Goal: Check status: Check status

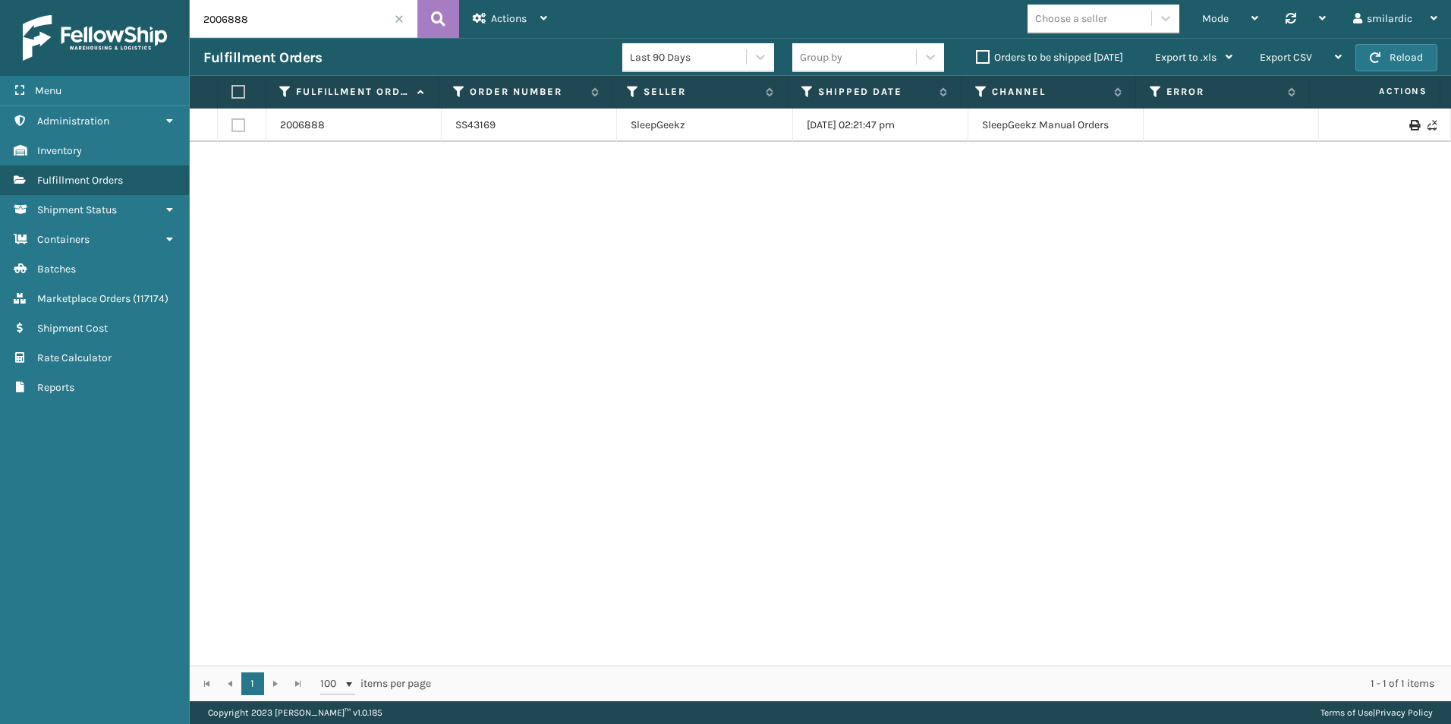
click at [271, 4] on input "2006888" at bounding box center [304, 19] width 228 height 38
paste input "1917388"
click at [431, 24] on icon at bounding box center [438, 19] width 14 height 23
type input "1917388"
click at [298, 129] on link "1917388" at bounding box center [299, 125] width 39 height 15
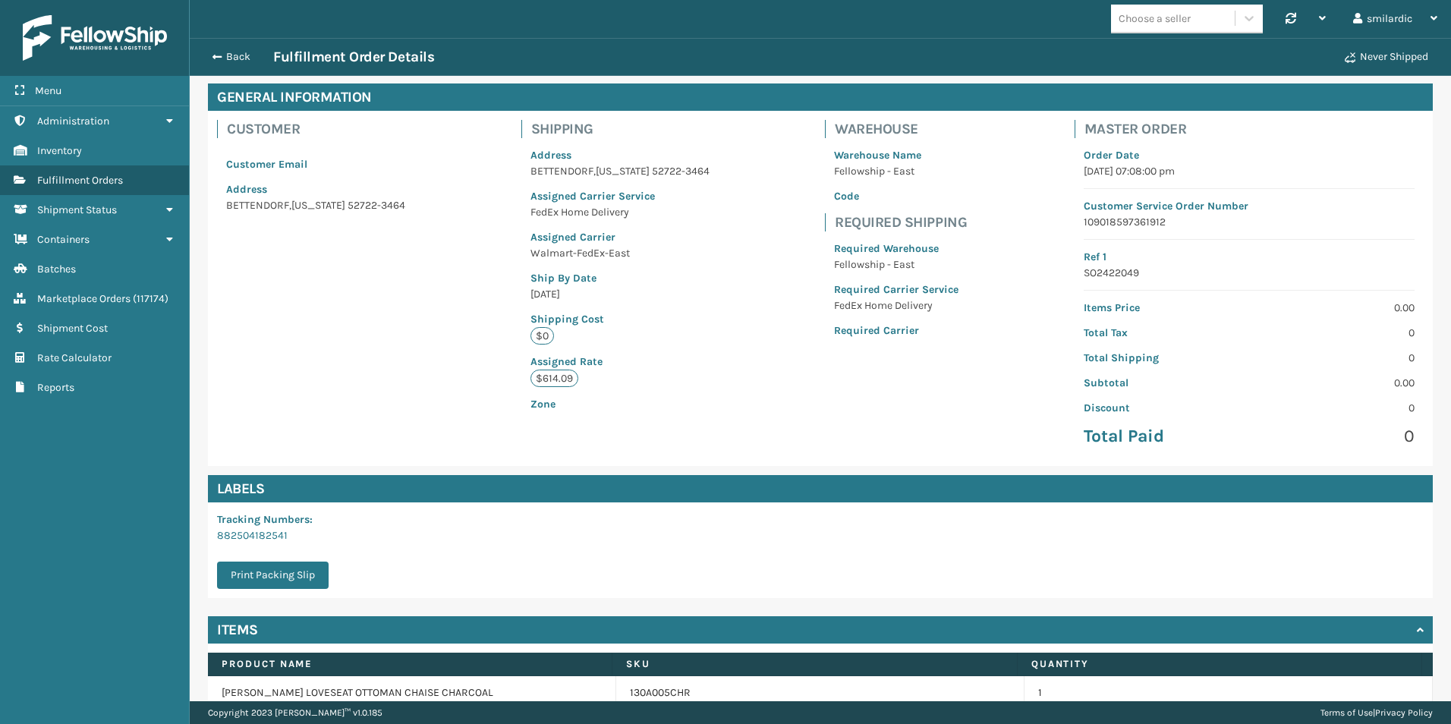
scroll to position [136, 0]
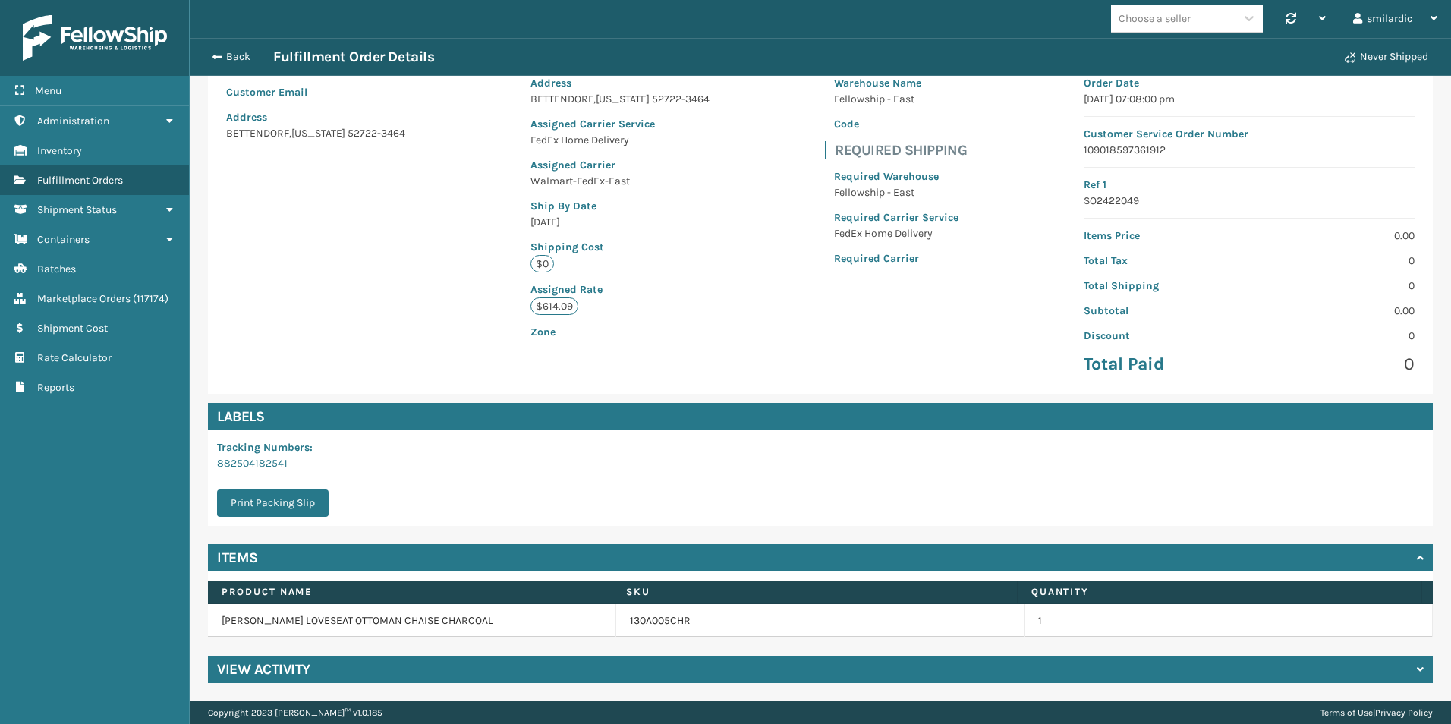
click at [520, 679] on div "View Activity" at bounding box center [820, 669] width 1225 height 27
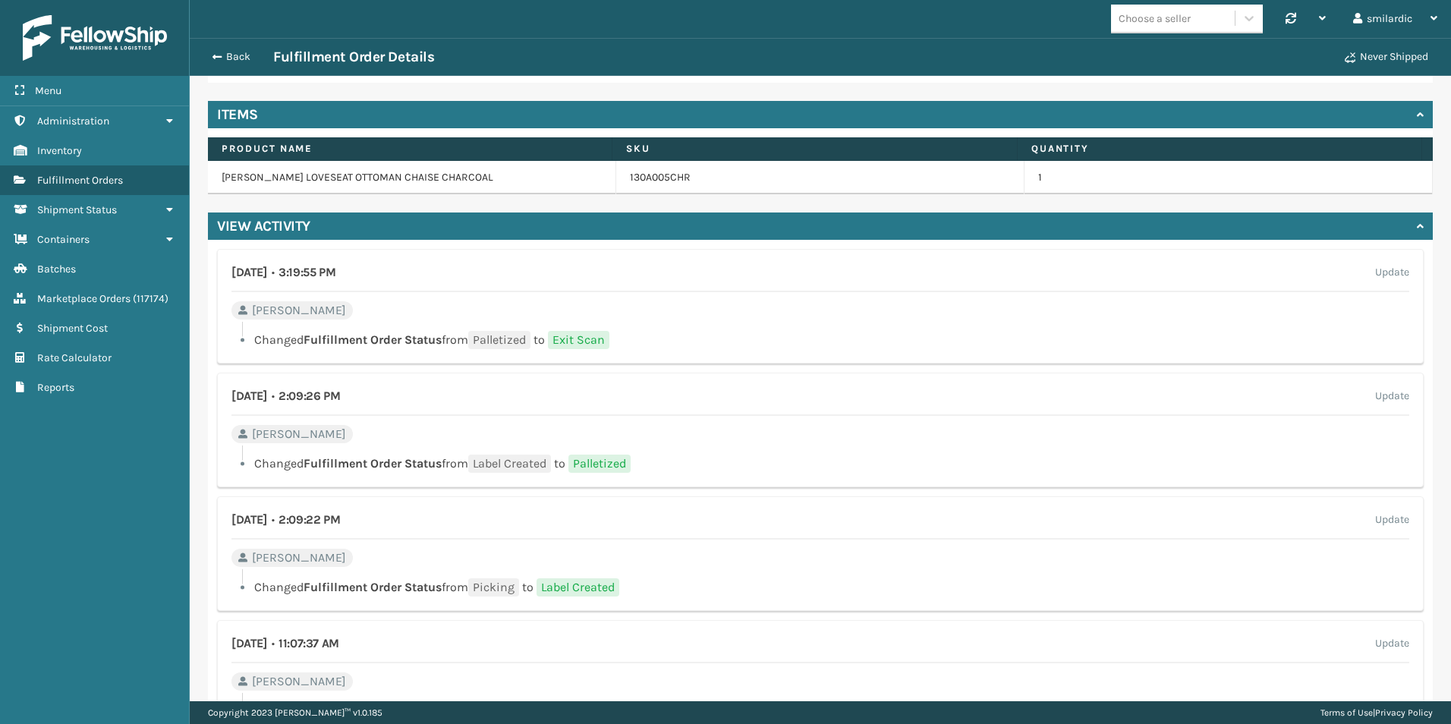
scroll to position [591, 0]
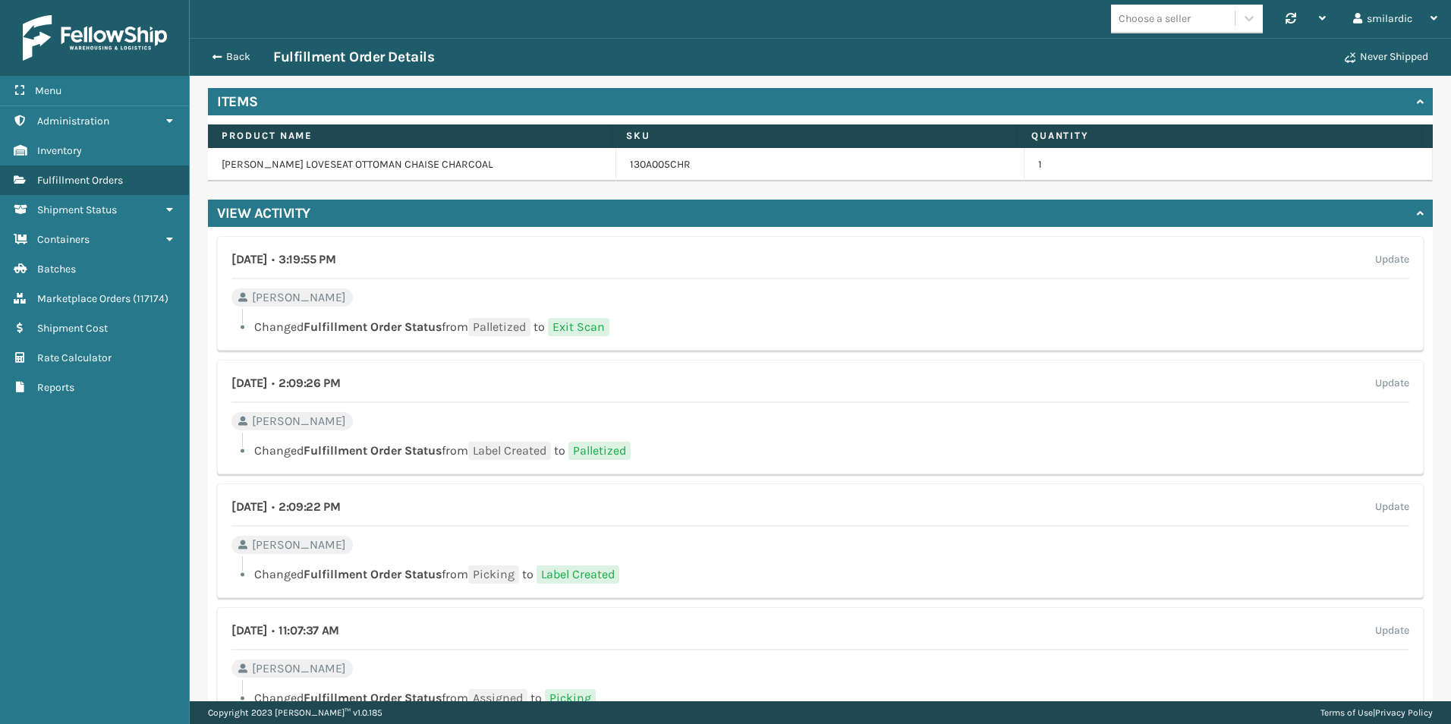
click at [240, 167] on td "BELLAMY LOVESEAT OTTOMAN CHAISE CHARCOAL" at bounding box center [412, 164] width 408 height 33
drag, startPoint x: 240, startPoint y: 167, endPoint x: 418, endPoint y: 164, distance: 178.3
click at [418, 164] on td "BELLAMY LOVESEAT OTTOMAN CHAISE CHARCOAL" at bounding box center [412, 164] width 408 height 33
click at [776, 306] on div "July 3rd 2025 • 3:19:55 PM Update CESAR Changed Fulfillment Order Status from P…" at bounding box center [820, 293] width 1206 height 115
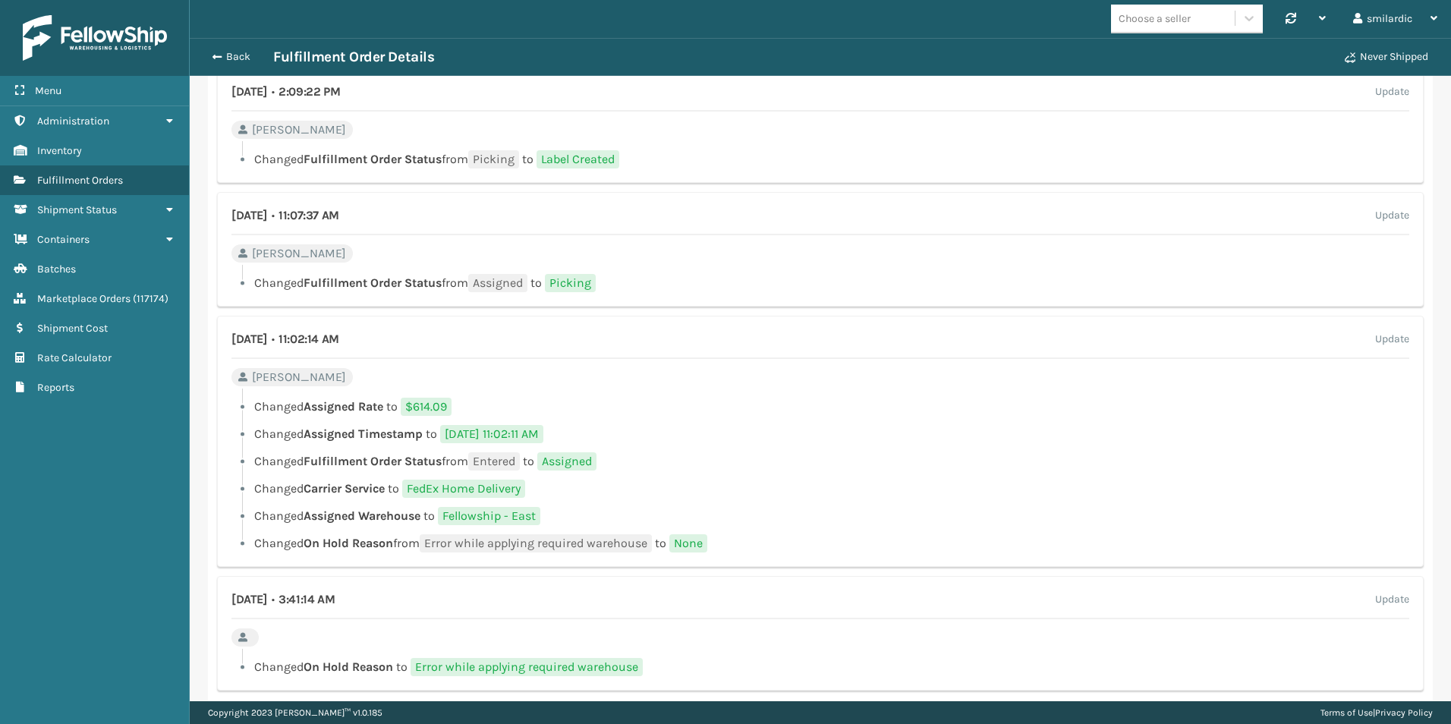
scroll to position [1033, 0]
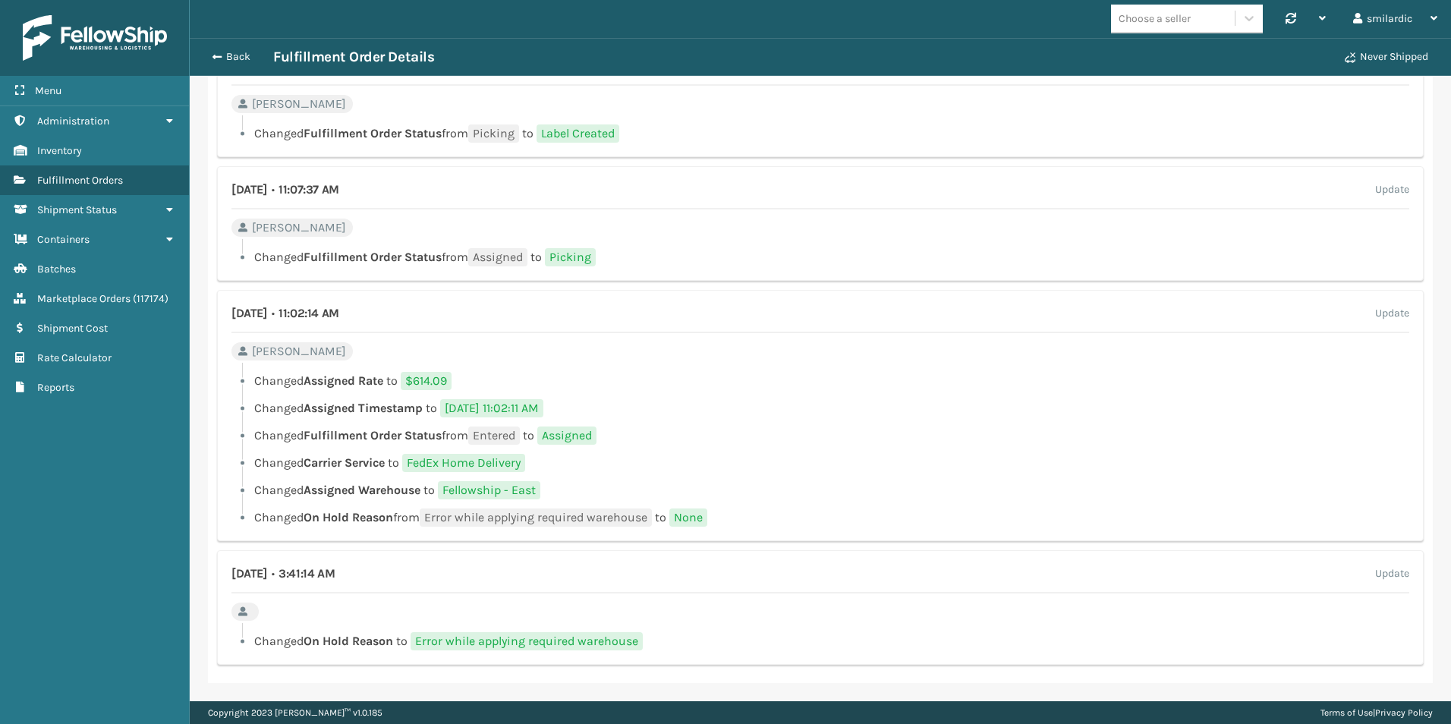
click at [447, 519] on span "Error while applying required warehouse" at bounding box center [536, 517] width 232 height 18
drag, startPoint x: 447, startPoint y: 519, endPoint x: 627, endPoint y: 520, distance: 179.8
click at [627, 520] on span "Error while applying required warehouse" at bounding box center [536, 517] width 232 height 18
copy span "Error while applying required warehouse"
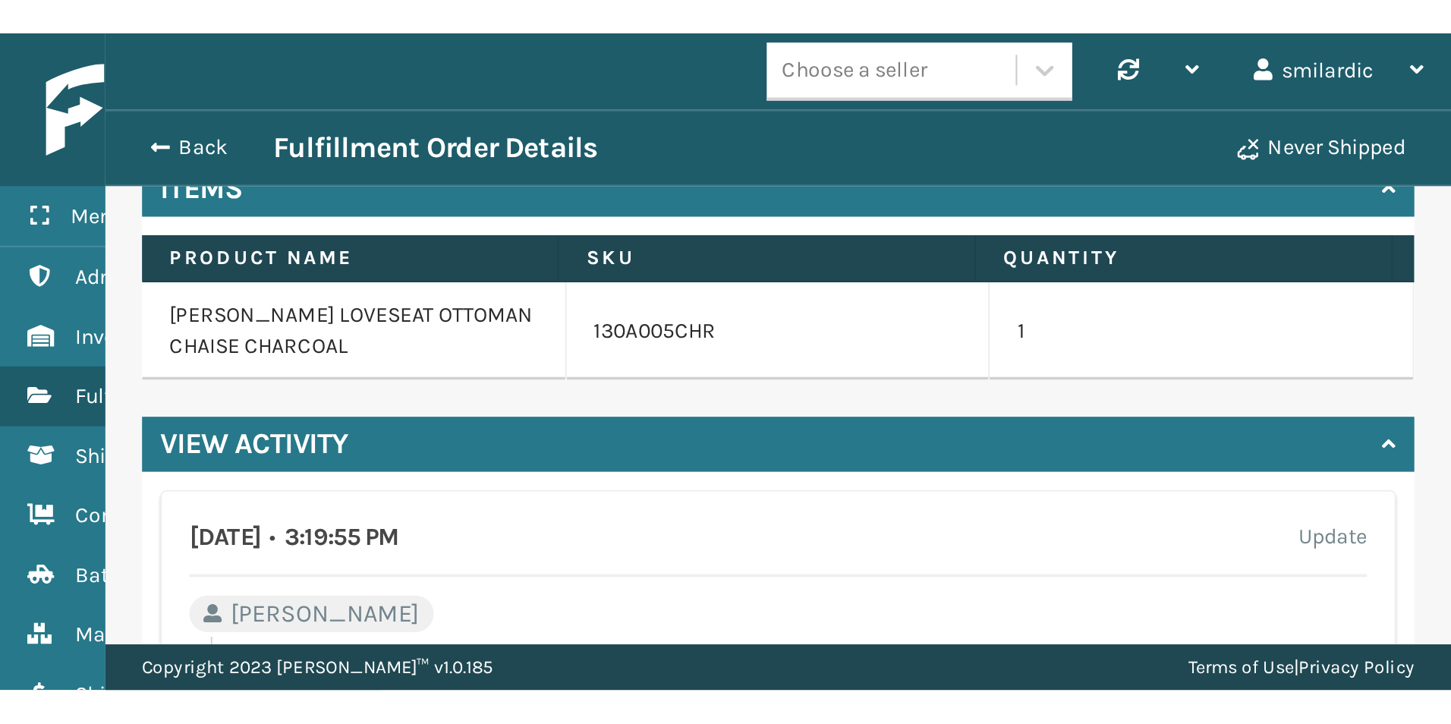
scroll to position [75833, 74608]
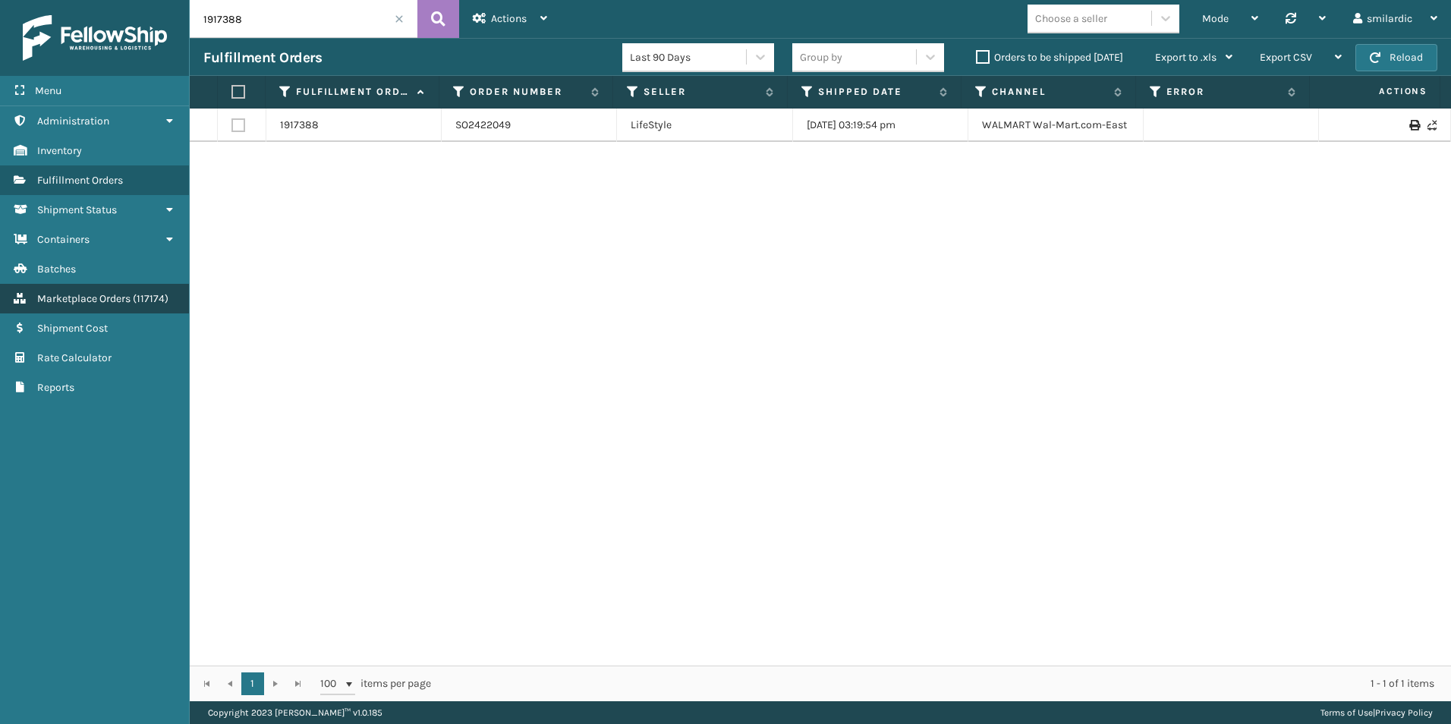
click at [131, 303] on link "Marketplace Orders ( 117174 )" at bounding box center [94, 299] width 189 height 30
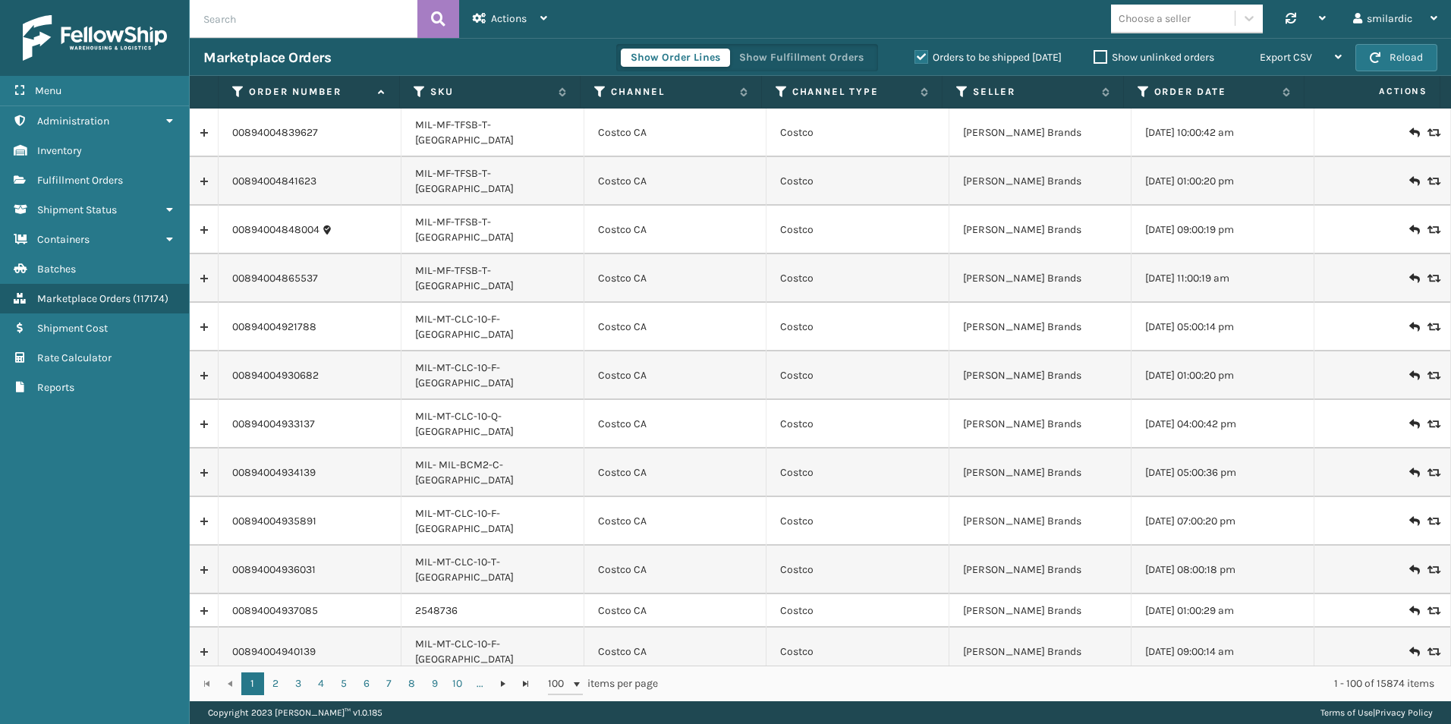
click at [321, 26] on input "text" at bounding box center [304, 19] width 228 height 38
paste input "113-7589990-4369860"
type input "113-7589990-4369860"
click at [439, 24] on icon at bounding box center [438, 19] width 14 height 23
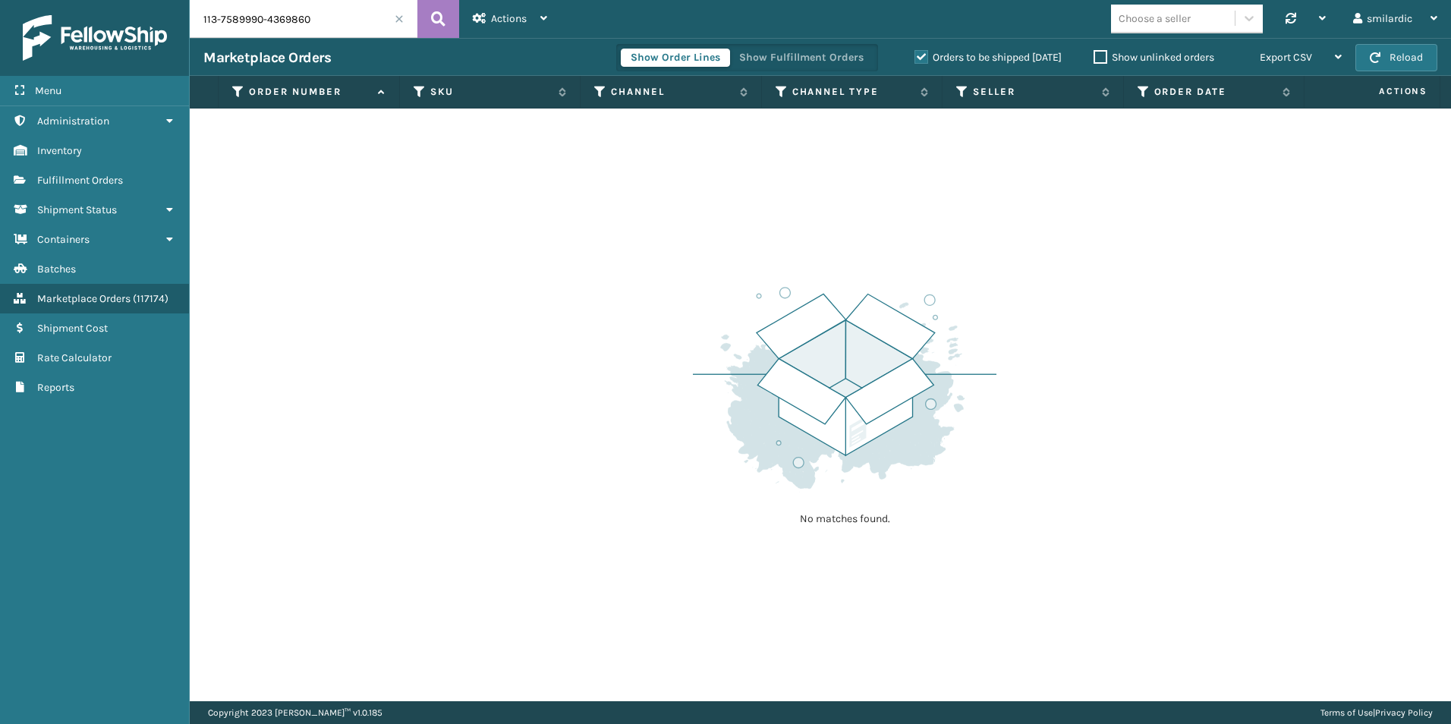
click at [916, 62] on label "Orders to be shipped [DATE]" at bounding box center [987, 57] width 147 height 13
click at [915, 58] on input "Orders to be shipped [DATE]" at bounding box center [914, 54] width 1 height 10
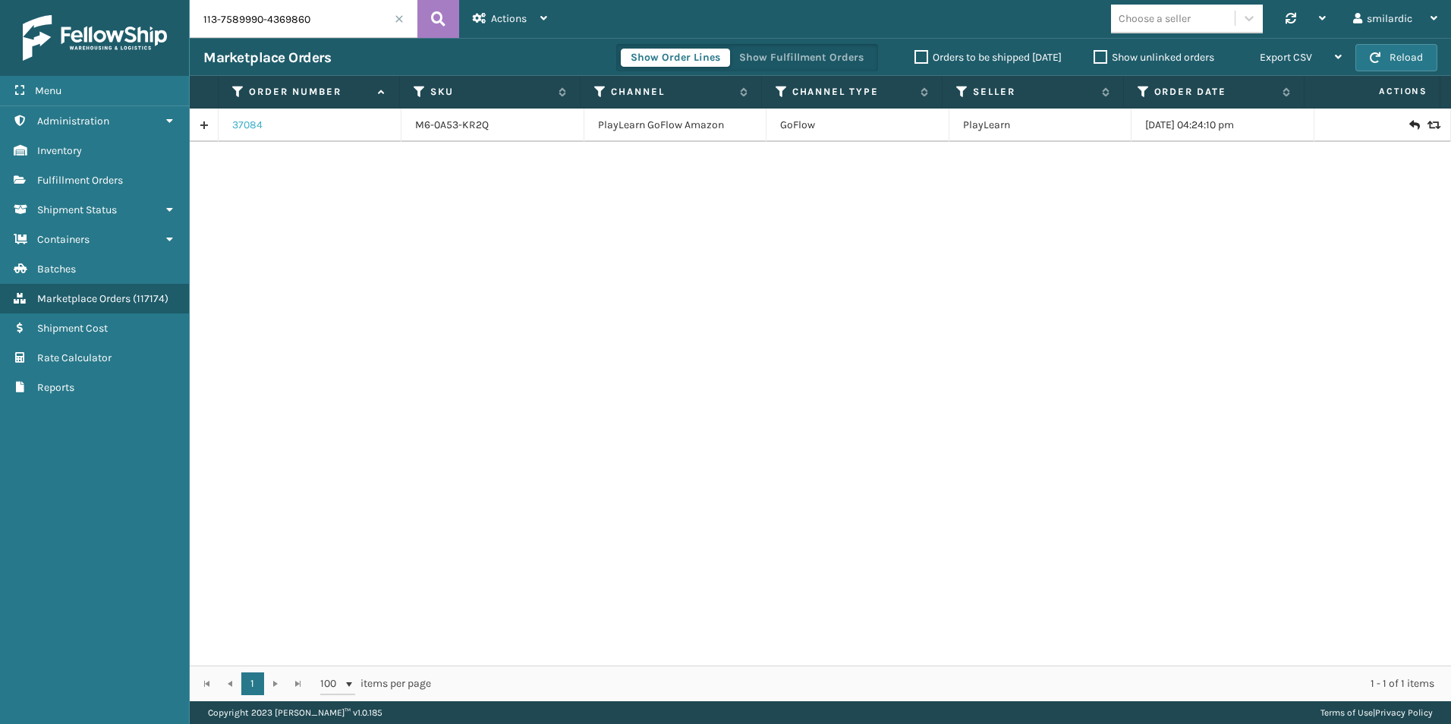
click at [247, 127] on link "37084" at bounding box center [247, 125] width 30 height 15
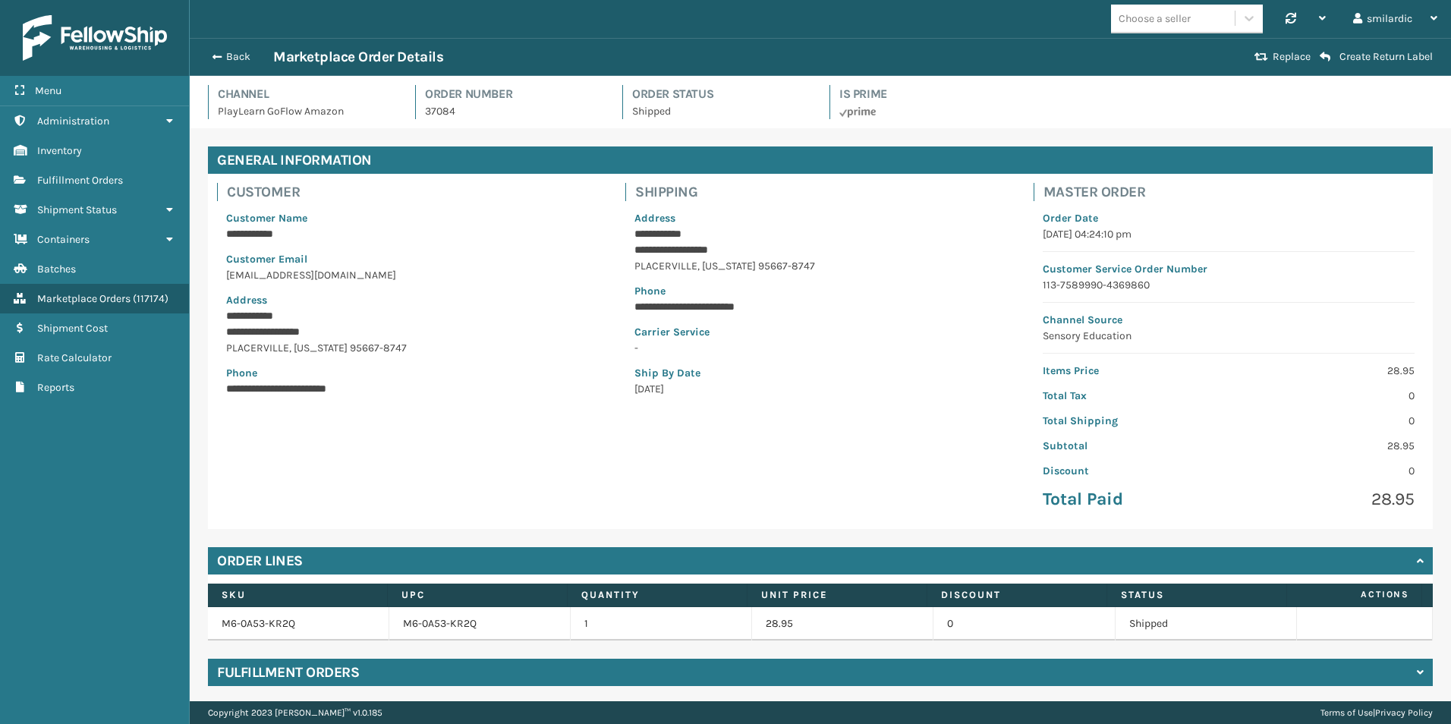
scroll to position [49, 0]
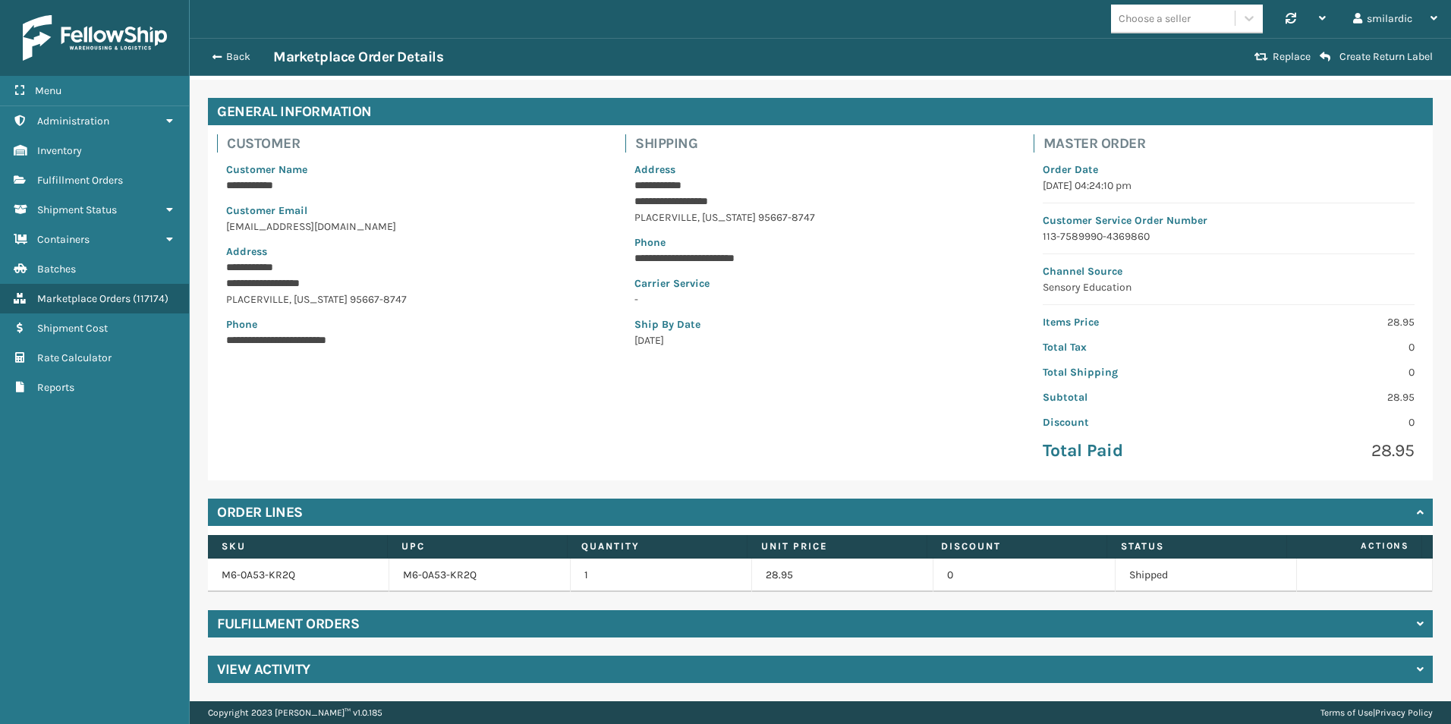
click at [383, 668] on div "View Activity" at bounding box center [820, 669] width 1225 height 27
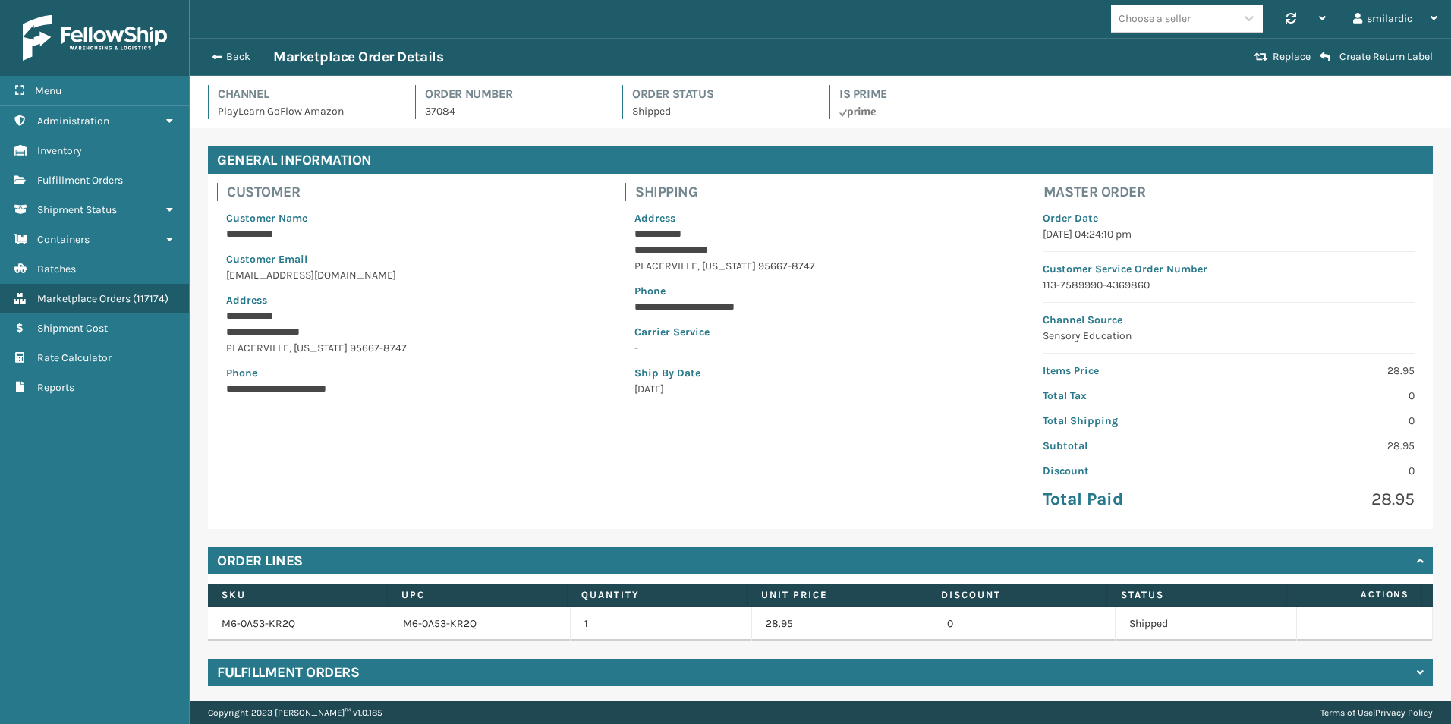
click at [652, 113] on p "Shipped" at bounding box center [721, 111] width 179 height 16
drag, startPoint x: 652, startPoint y: 113, endPoint x: 735, endPoint y: 157, distance: 94.3
click at [774, 166] on h4 "General Information" at bounding box center [820, 159] width 1225 height 27
click at [648, 111] on p "Shipped" at bounding box center [721, 111] width 179 height 16
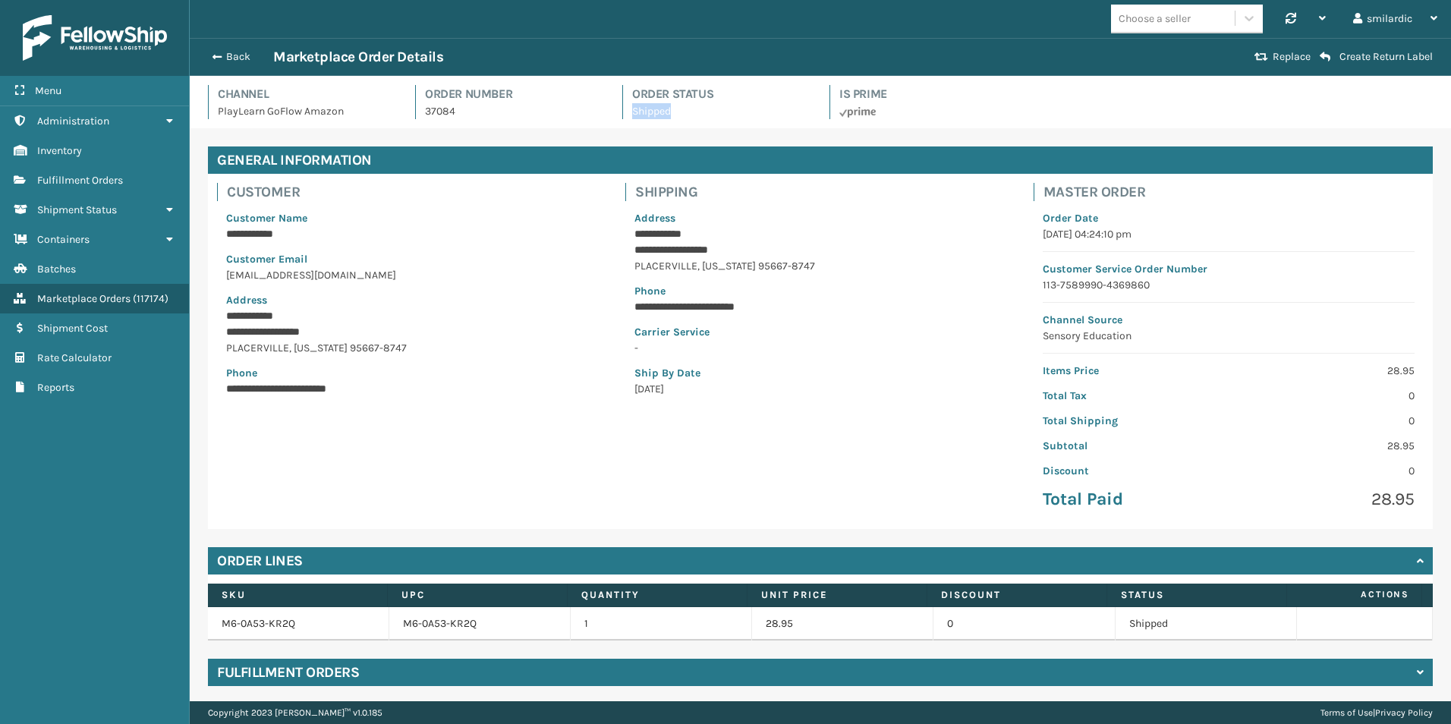
click at [648, 111] on p "Shipped" at bounding box center [721, 111] width 179 height 16
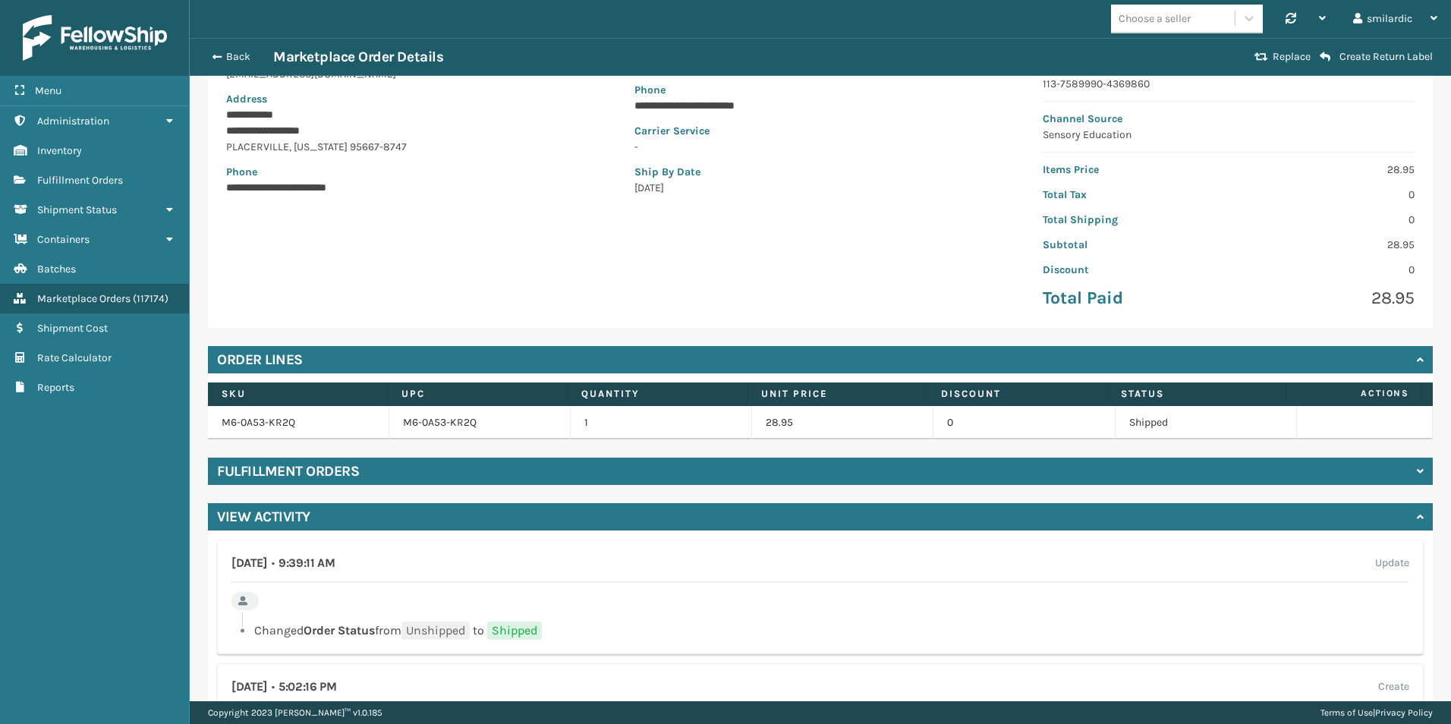
scroll to position [193, 0]
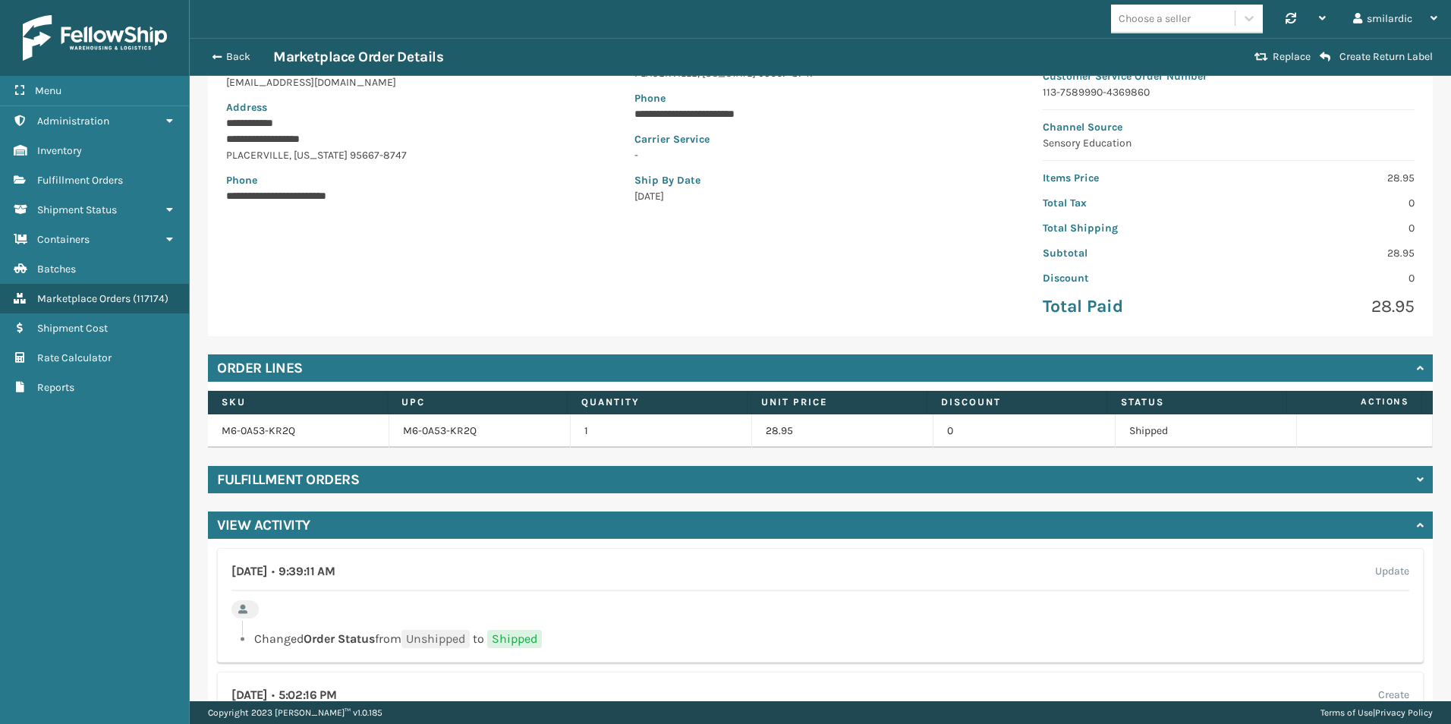
click at [439, 482] on div "Fulfillment Orders" at bounding box center [820, 479] width 1225 height 27
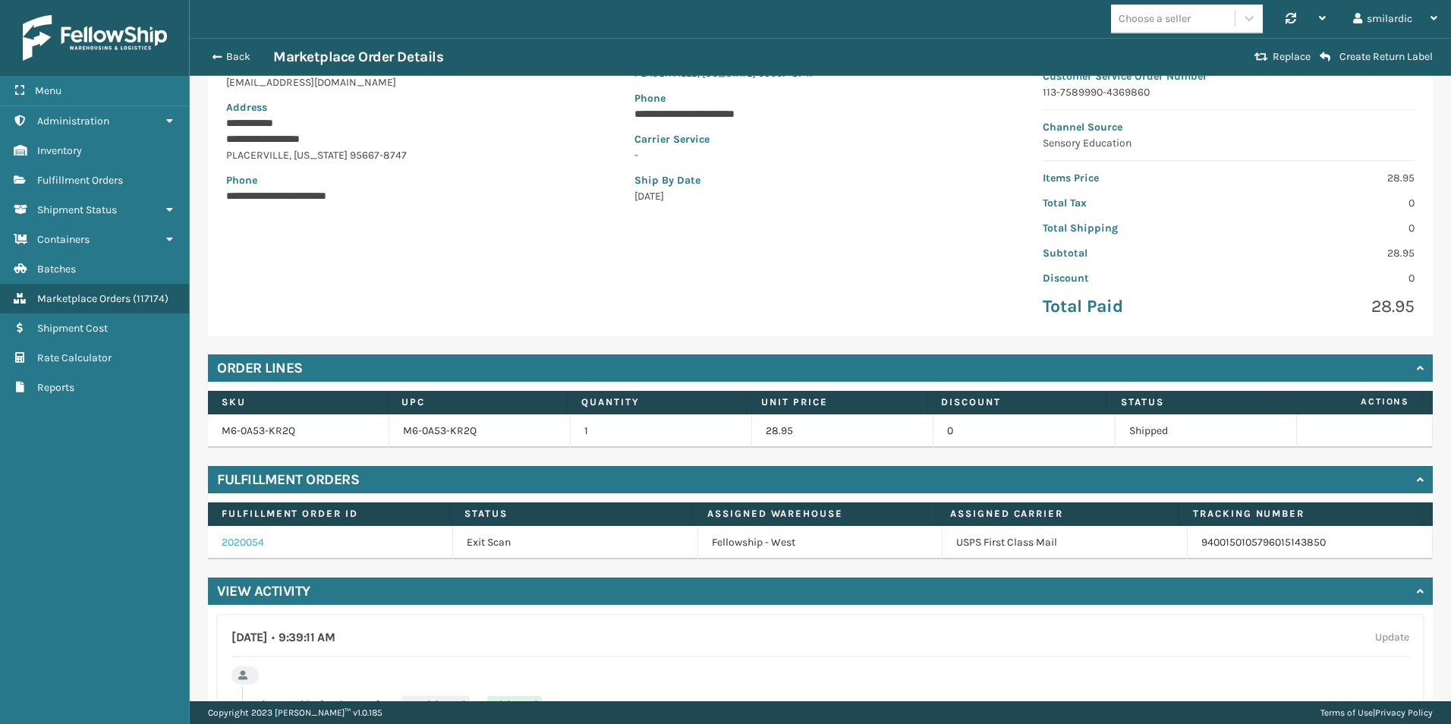
click at [255, 539] on link "2020054" at bounding box center [243, 542] width 42 height 13
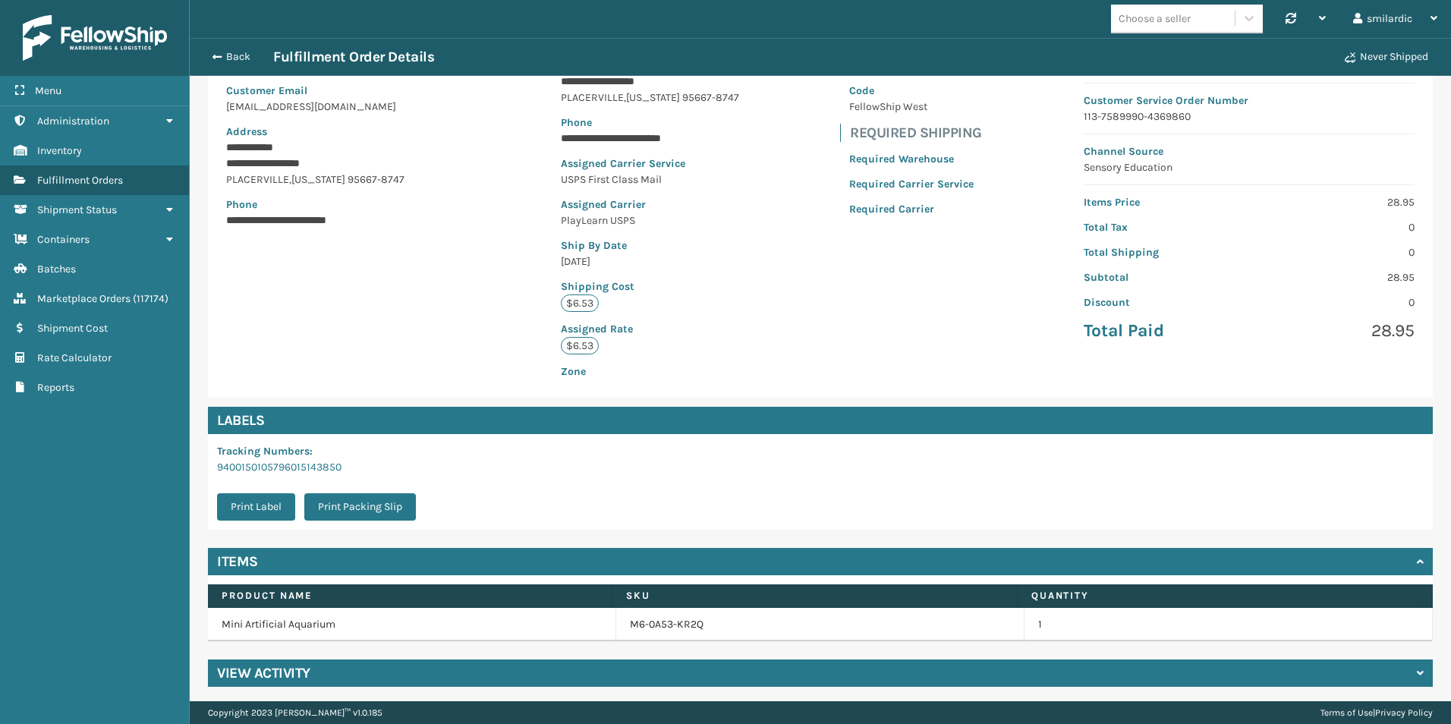
scroll to position [173, 0]
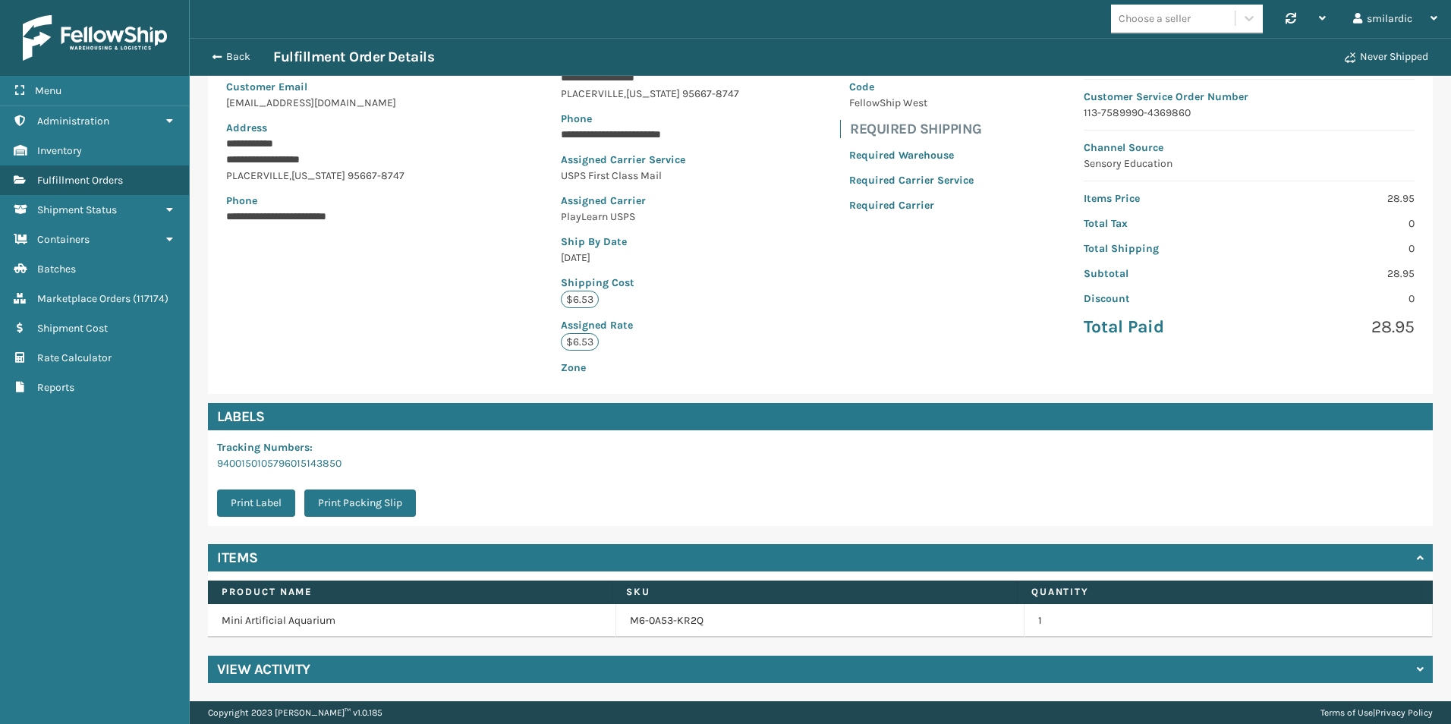
click at [518, 663] on div "View Activity" at bounding box center [820, 669] width 1225 height 27
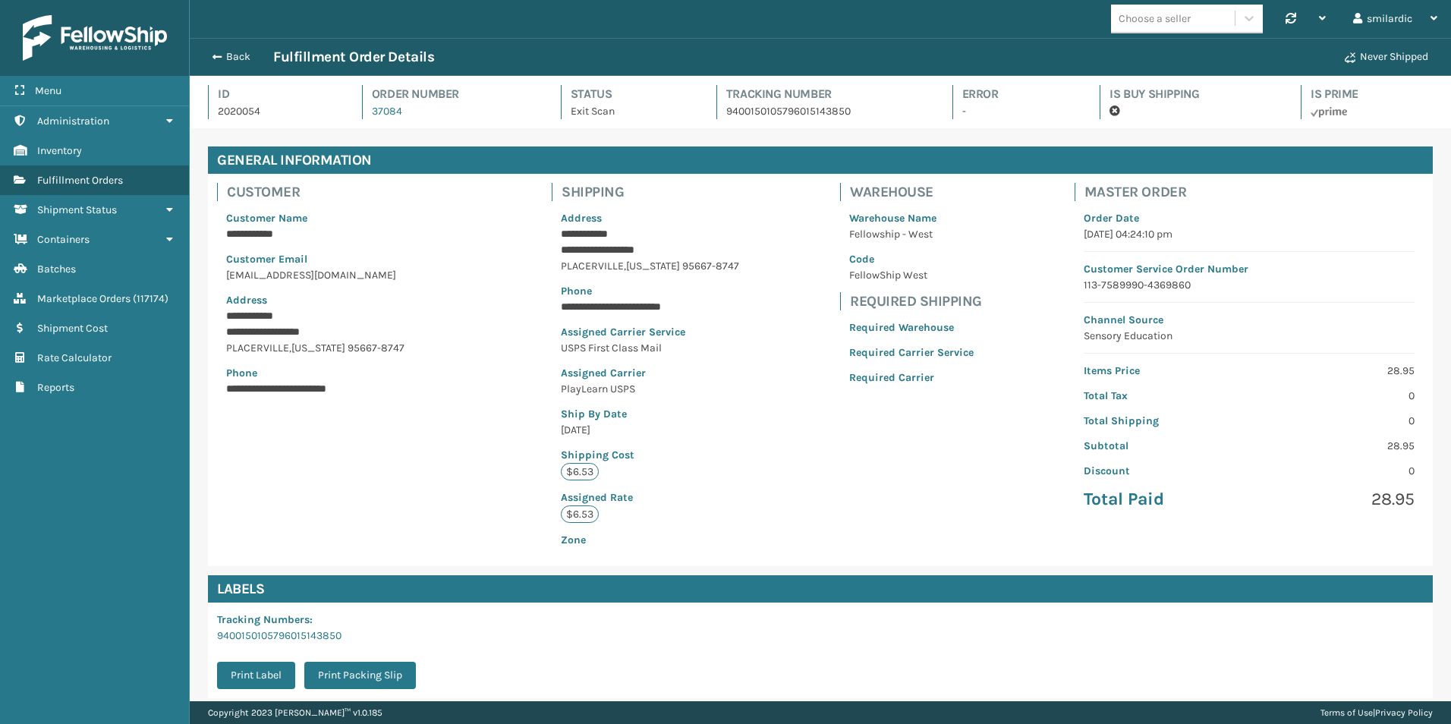
click at [954, 464] on div "**********" at bounding box center [820, 370] width 1225 height 392
click at [391, 107] on link "37084" at bounding box center [387, 111] width 30 height 13
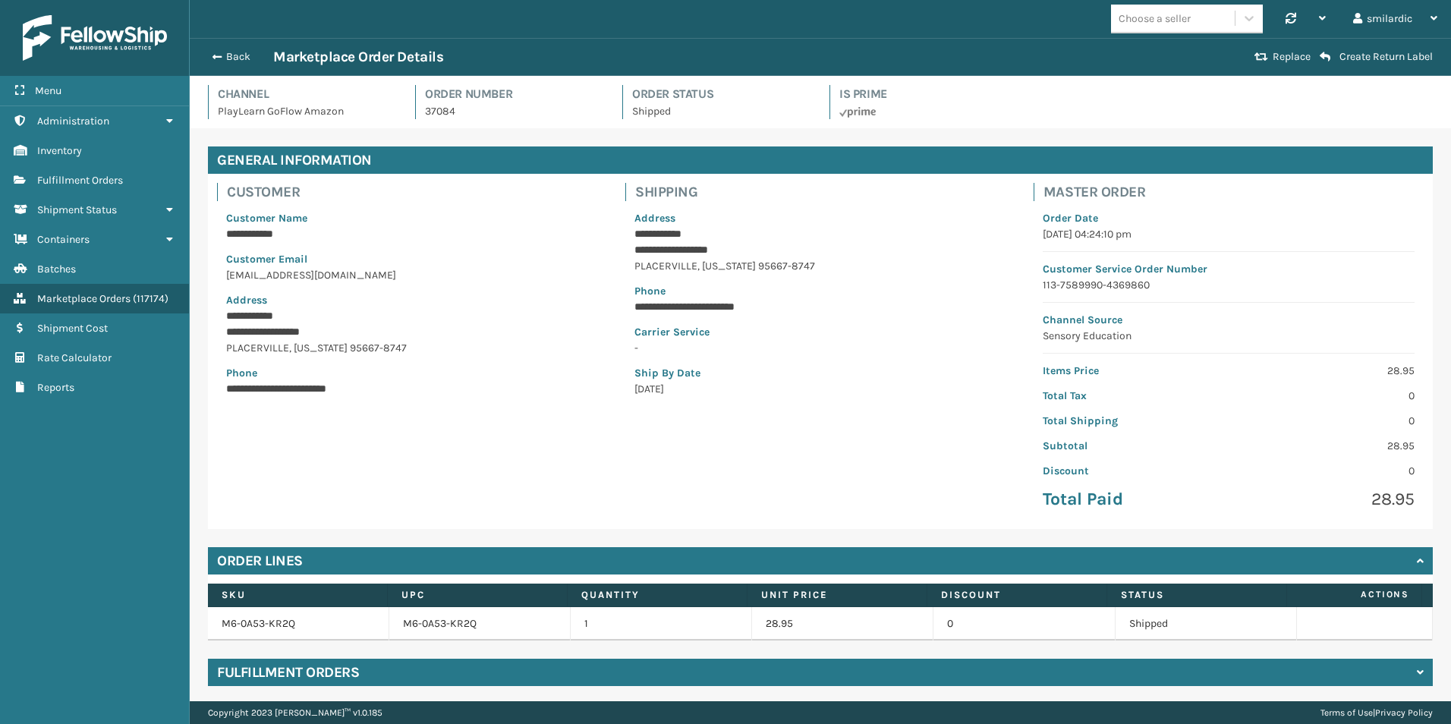
click at [338, 112] on p "PlayLearn GoFlow Amazon" at bounding box center [307, 111] width 179 height 16
drag, startPoint x: 338, startPoint y: 112, endPoint x: 232, endPoint y: 111, distance: 106.2
click at [232, 111] on p "PlayLearn GoFlow Amazon" at bounding box center [307, 111] width 179 height 16
copy p "PlayLearn GoFlow Amazon"
click at [447, 112] on p "37084" at bounding box center [514, 111] width 179 height 16
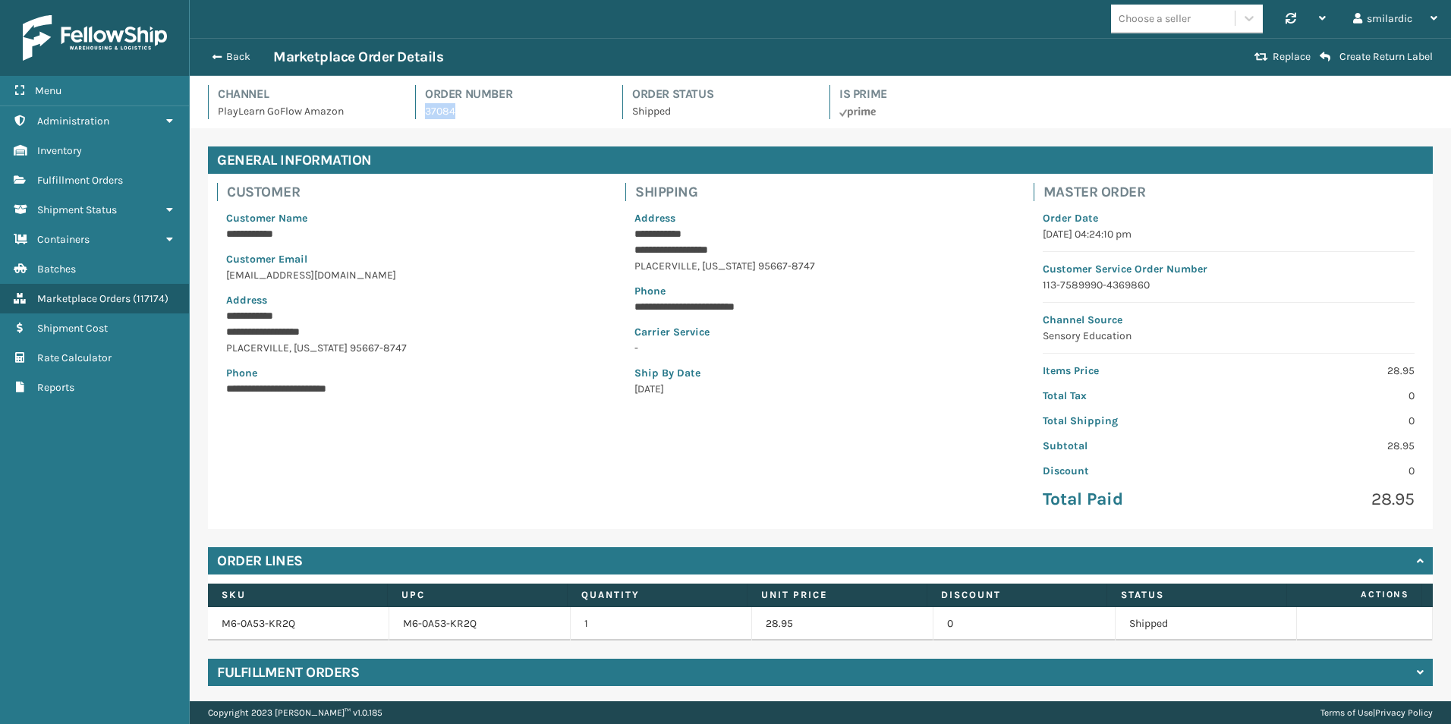
click at [447, 112] on p "37084" at bounding box center [514, 111] width 179 height 16
copy p "37084"
click at [235, 52] on button "Back" at bounding box center [238, 57] width 70 height 14
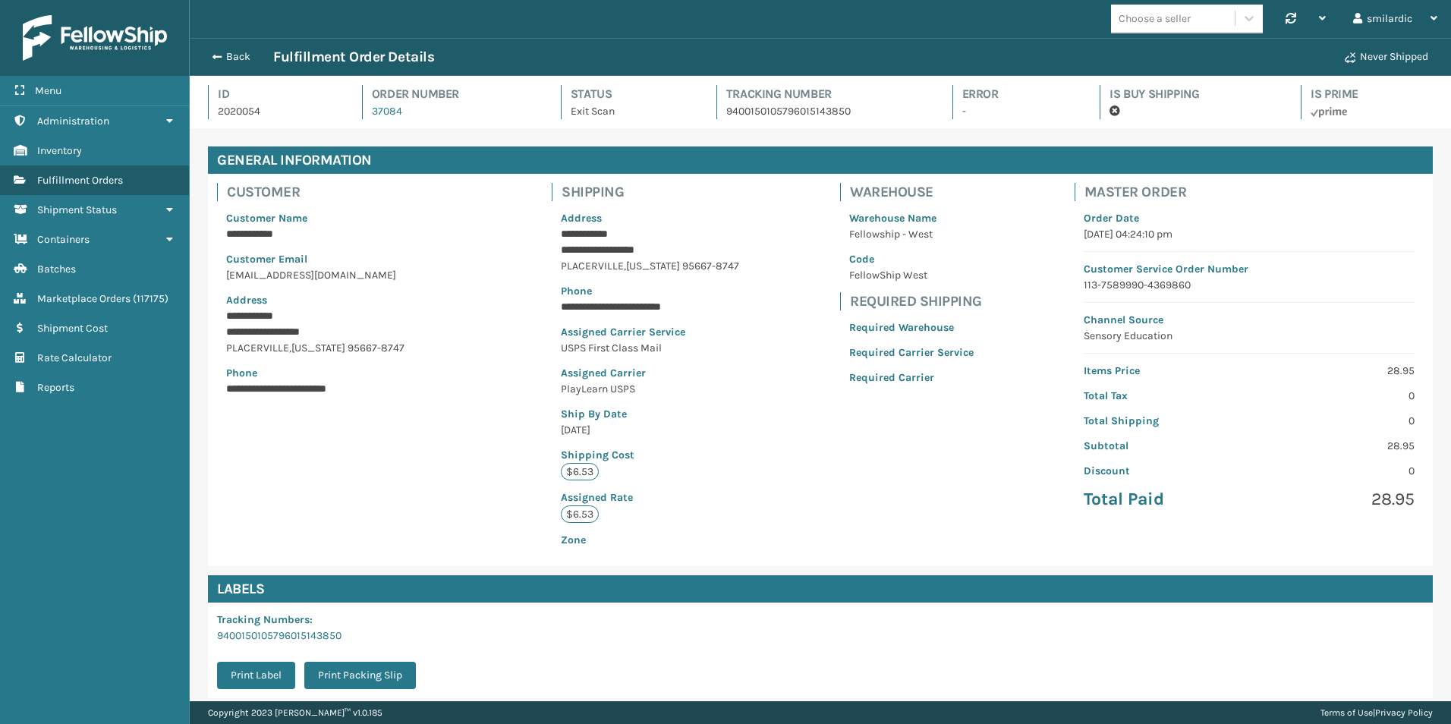
scroll to position [36, 1261]
click at [140, 285] on link "Marketplace Orders ( 117175 )" at bounding box center [94, 299] width 189 height 30
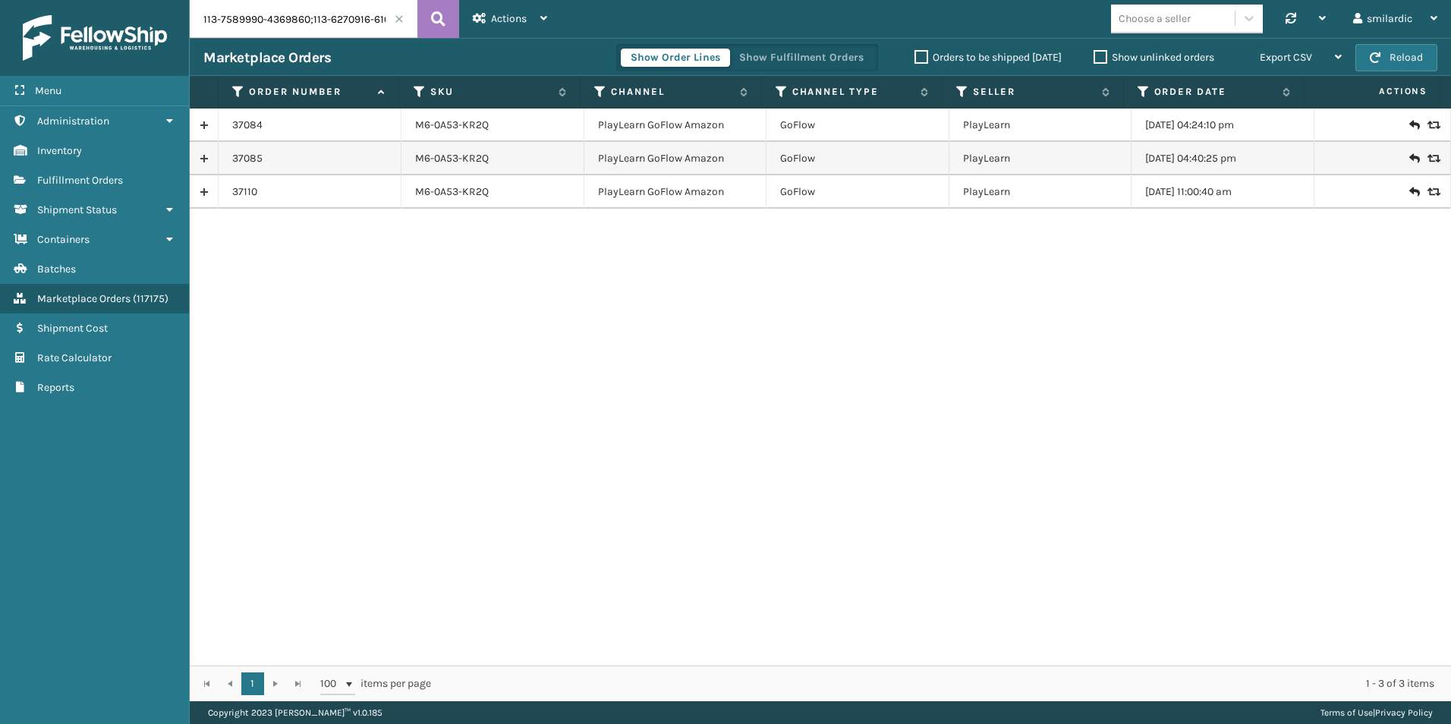
click at [315, 7] on input "113-7589990-4369860;113-6270916-6106617;111-4255143-9917833" at bounding box center [304, 19] width 228 height 38
drag, startPoint x: 344, startPoint y: 17, endPoint x: 333, endPoint y: 38, distance: 23.4
click at [344, 17] on input "113-7589990-4369860;113-6270916-6106617;111-4255143-9917833" at bounding box center [304, 19] width 228 height 38
click at [617, 124] on td "PlayLearn GoFlow Amazon" at bounding box center [675, 124] width 183 height 33
drag, startPoint x: 617, startPoint y: 124, endPoint x: 702, endPoint y: 128, distance: 85.1
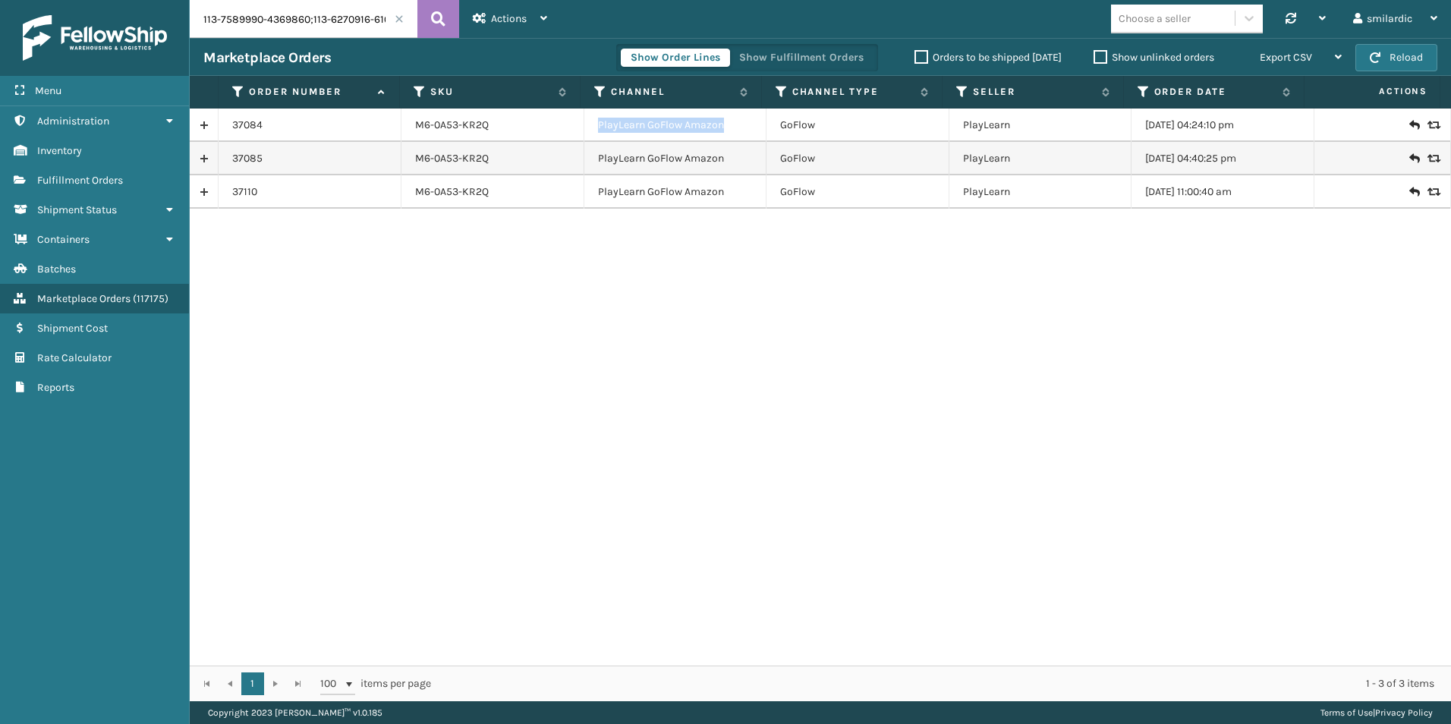
click at [702, 128] on td "PlayLearn GoFlow Amazon" at bounding box center [675, 124] width 183 height 33
copy td "PlayLearn GoFlow Amazon"
click at [589, 249] on div "37084 M6-0A53-KR2Q PlayLearn GoFlow Amazon GoFlow PlayLearn [DATE] 04:24:10 pm …" at bounding box center [820, 386] width 1261 height 557
drag, startPoint x: 741, startPoint y: 290, endPoint x: 828, endPoint y: 284, distance: 86.7
click at [527, 27] on div "Actions" at bounding box center [510, 19] width 74 height 38
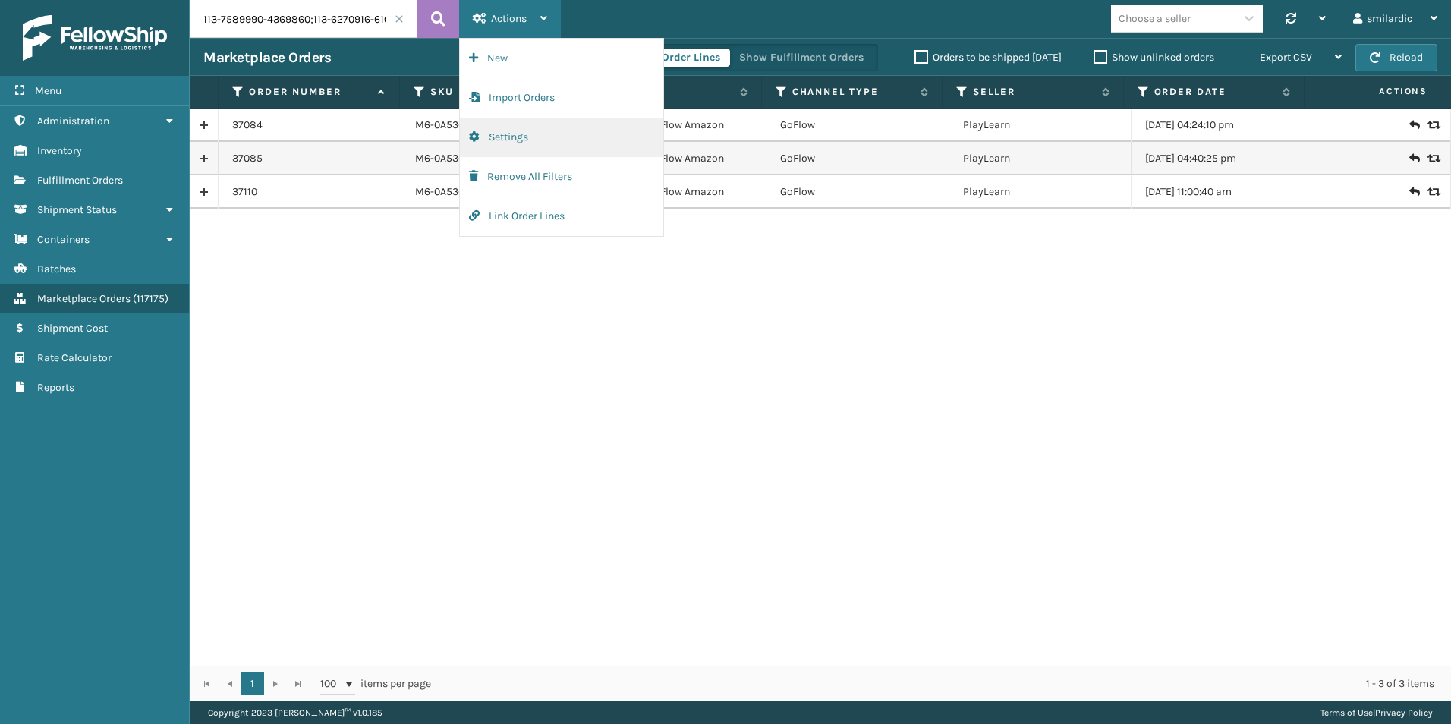
click at [533, 132] on button "Settings" at bounding box center [561, 137] width 203 height 39
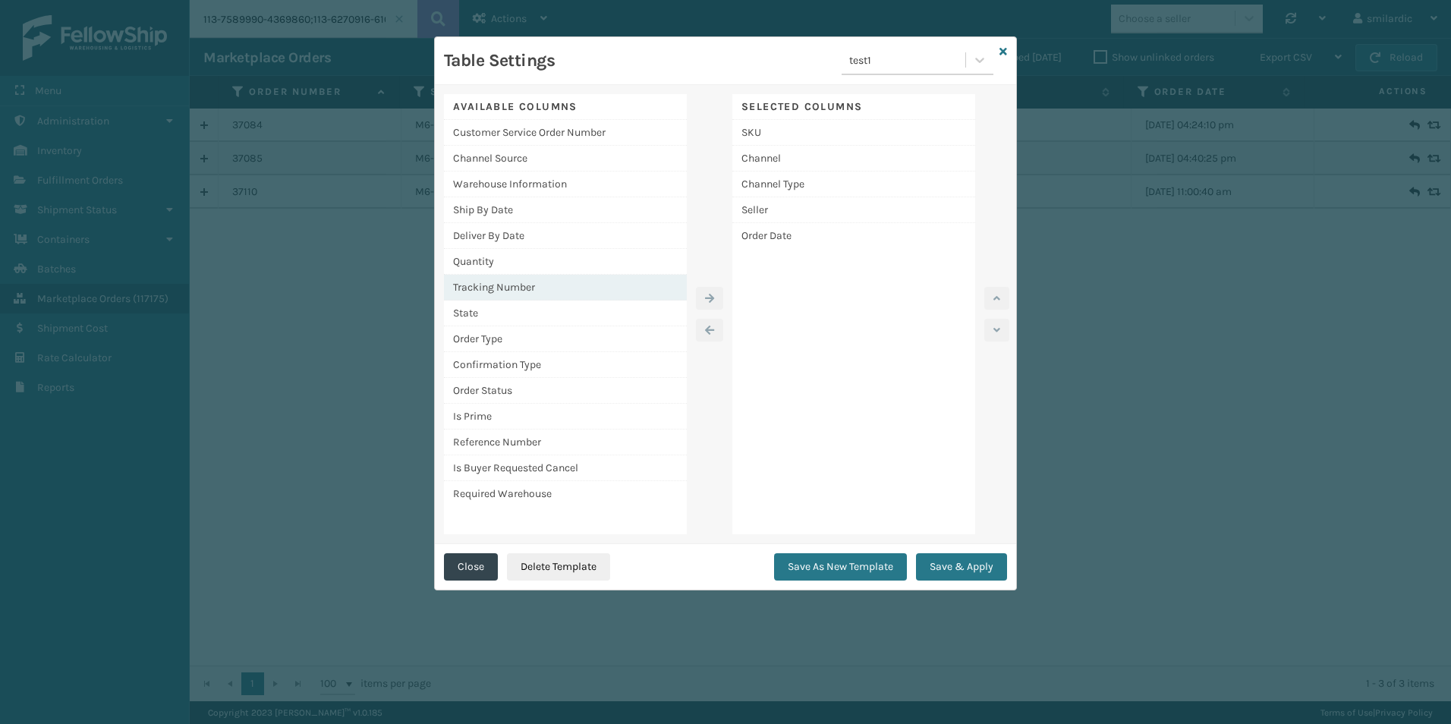
click at [548, 283] on div "Tracking Number" at bounding box center [565, 288] width 243 height 26
click at [713, 302] on icon "button" at bounding box center [709, 298] width 9 height 11
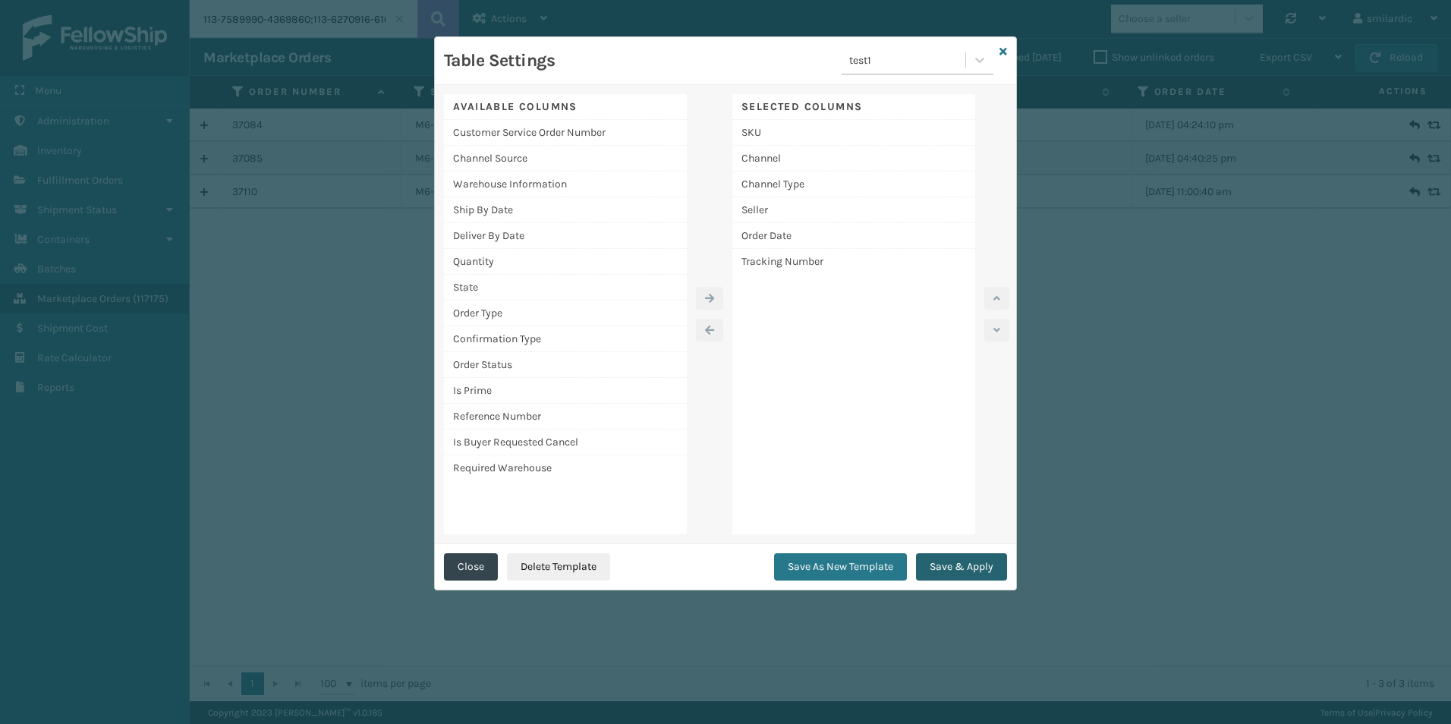
click at [989, 565] on button "Save & Apply" at bounding box center [961, 566] width 91 height 27
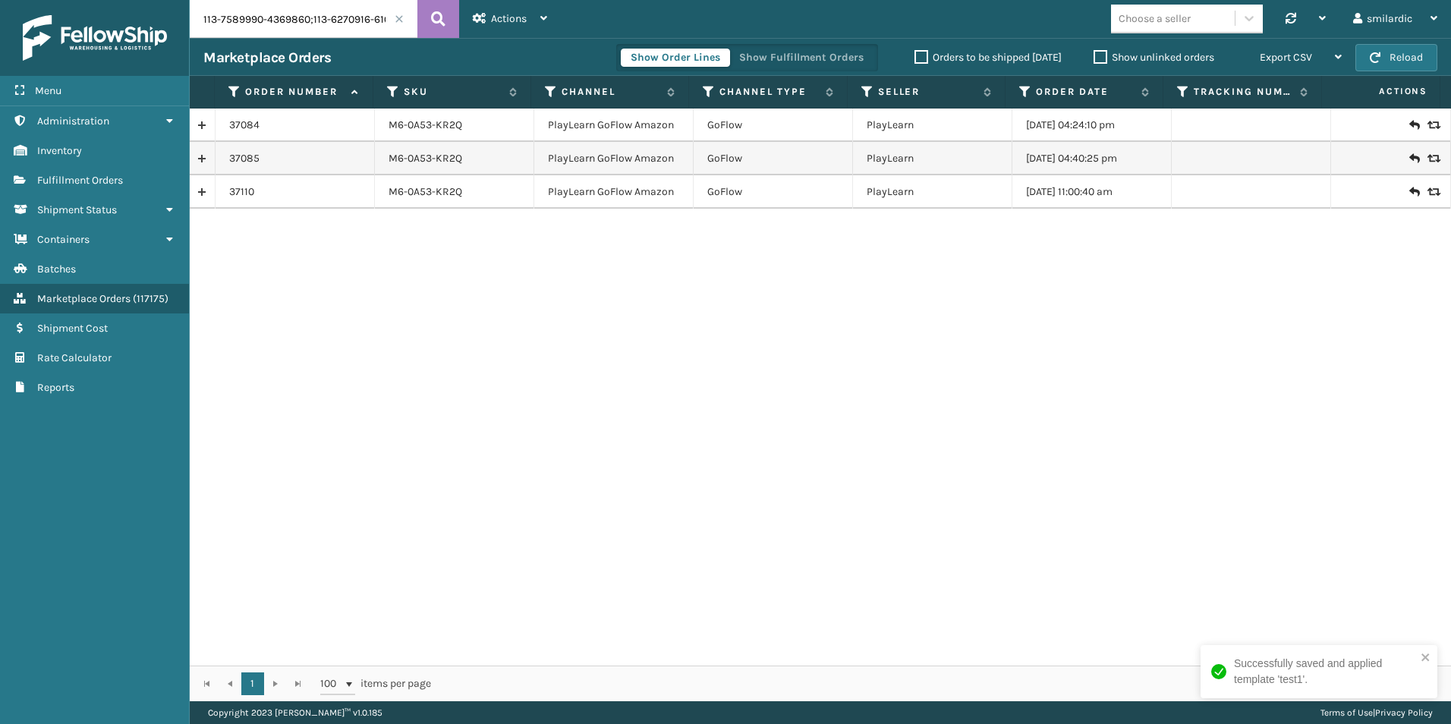
drag, startPoint x: 709, startPoint y: 310, endPoint x: 867, endPoint y: 285, distance: 159.9
click at [504, 19] on span "Actions" at bounding box center [509, 18] width 36 height 13
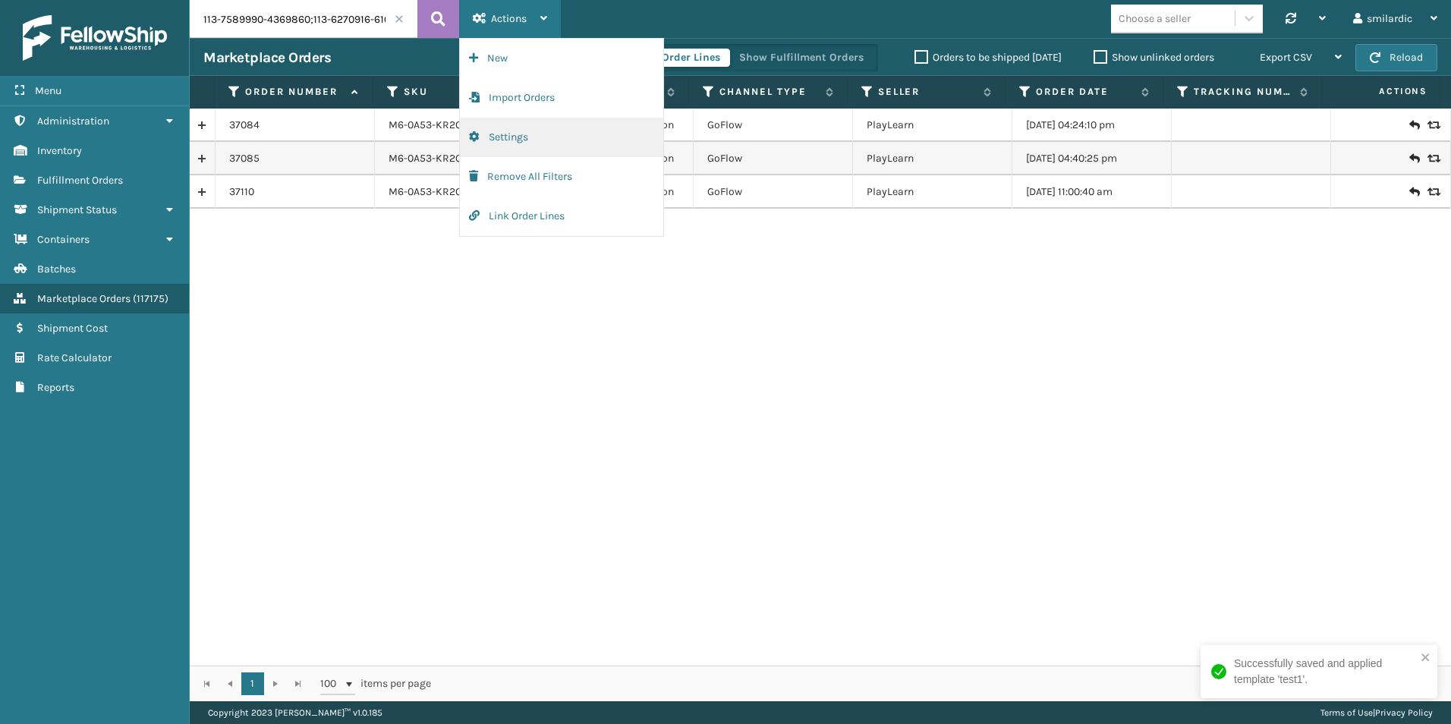
click at [529, 137] on button "Settings" at bounding box center [561, 137] width 203 height 39
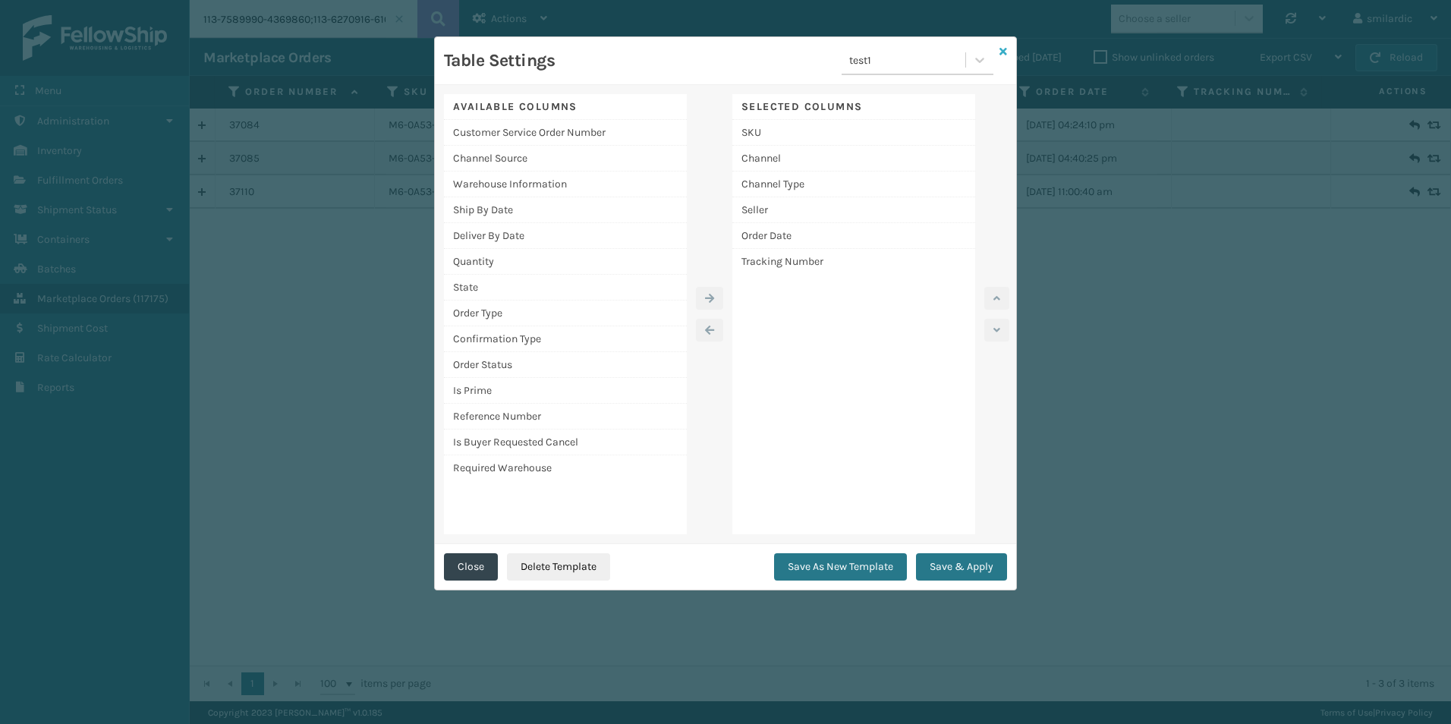
click at [1001, 57] on link at bounding box center [1003, 52] width 8 height 16
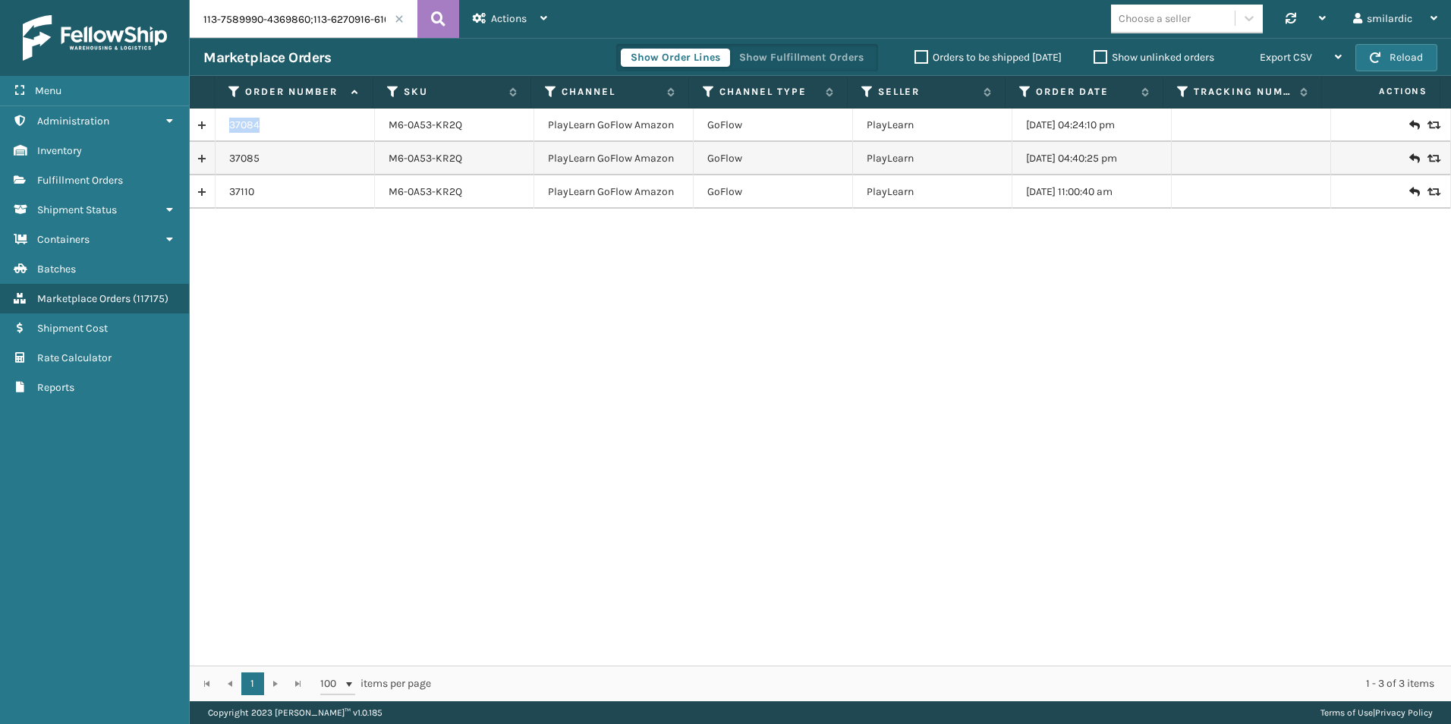
drag, startPoint x: 276, startPoint y: 129, endPoint x: 227, endPoint y: 130, distance: 49.3
click at [227, 130] on td "37084" at bounding box center [294, 124] width 159 height 33
click at [385, 228] on div "37084 M6-0A53-KR2Q PlayLearn GoFlow Amazon GoFlow PlayLearn [DATE] 04:24:10 pm …" at bounding box center [820, 386] width 1261 height 557
click at [236, 14] on input "113-7589990-4369860;113-6270916-6106617;111-4255143-9917833" at bounding box center [304, 19] width 228 height 38
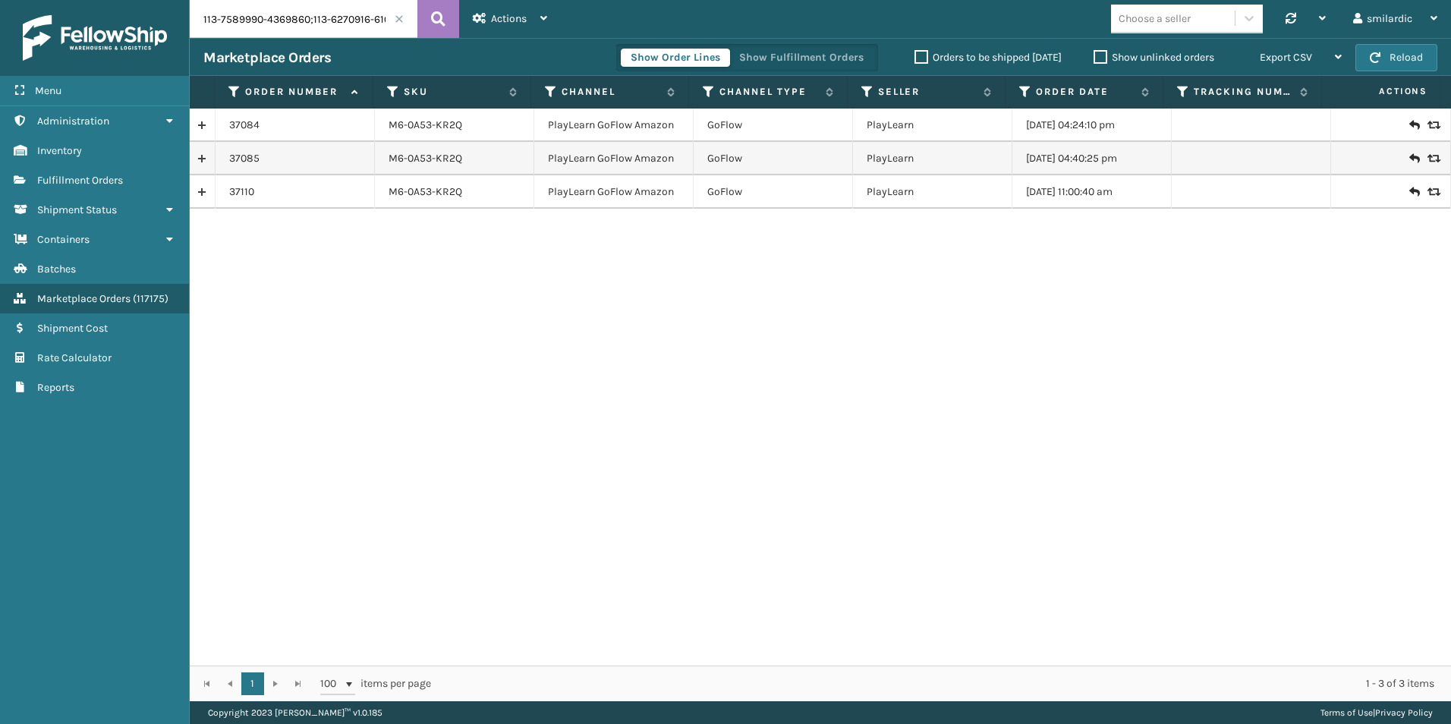
click at [210, 16] on input "113-7589990-4369860;113-6270916-6106617;111-4255143-9917833" at bounding box center [304, 19] width 228 height 38
drag, startPoint x: 210, startPoint y: 16, endPoint x: 414, endPoint y: 17, distance: 204.1
click at [429, 17] on div "113-7589990-4369860;113-6270916-6106617;111-4255143-9917833" at bounding box center [324, 19] width 269 height 38
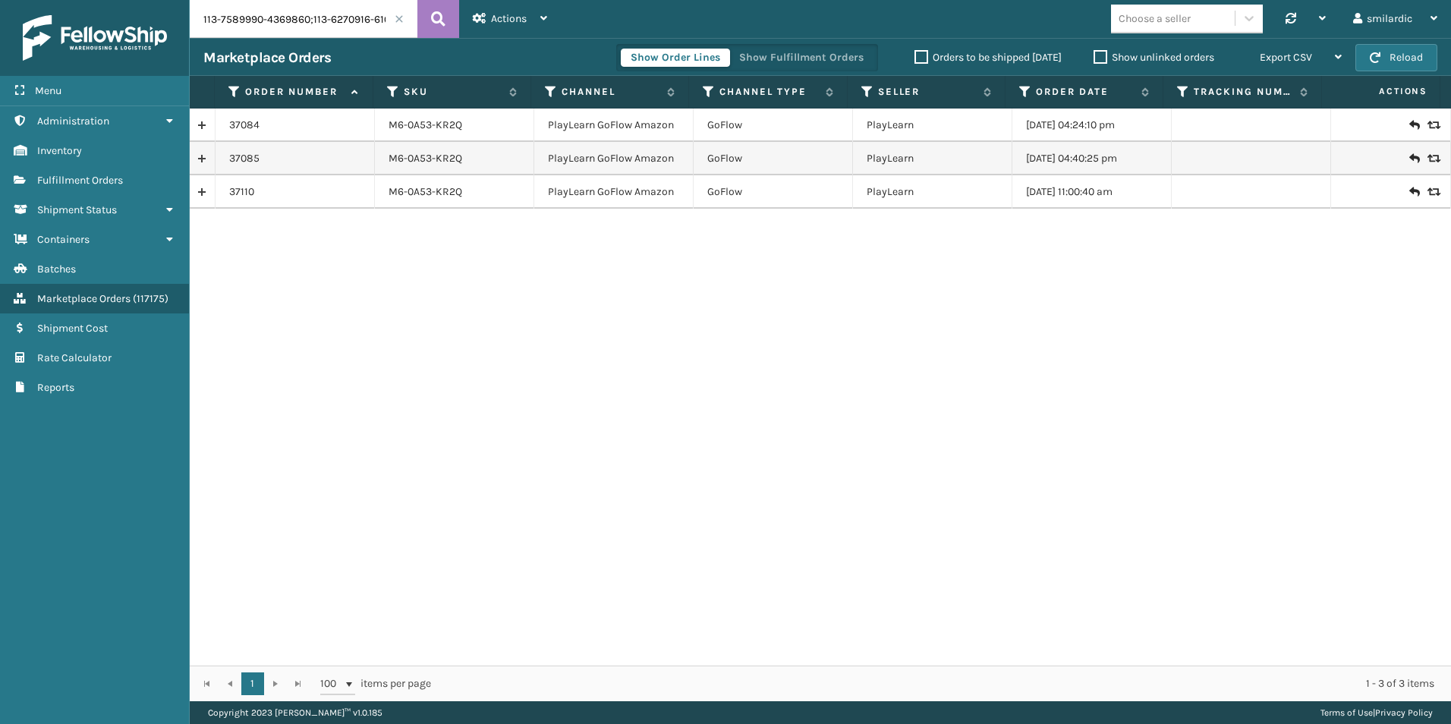
click at [266, 17] on input "113-7589990-4369860;113-6270916-6106617;111-4255143-9917833" at bounding box center [304, 19] width 228 height 38
click at [231, 16] on input "113-7589990-4369860;113-6270916-6106617;111-4255143-9917833" at bounding box center [304, 19] width 228 height 38
click at [712, 275] on div "37084 M6-0A53-KR2Q PlayLearn GoFlow Amazon GoFlow PlayLearn [DATE] 04:24:10 pm …" at bounding box center [820, 386] width 1261 height 557
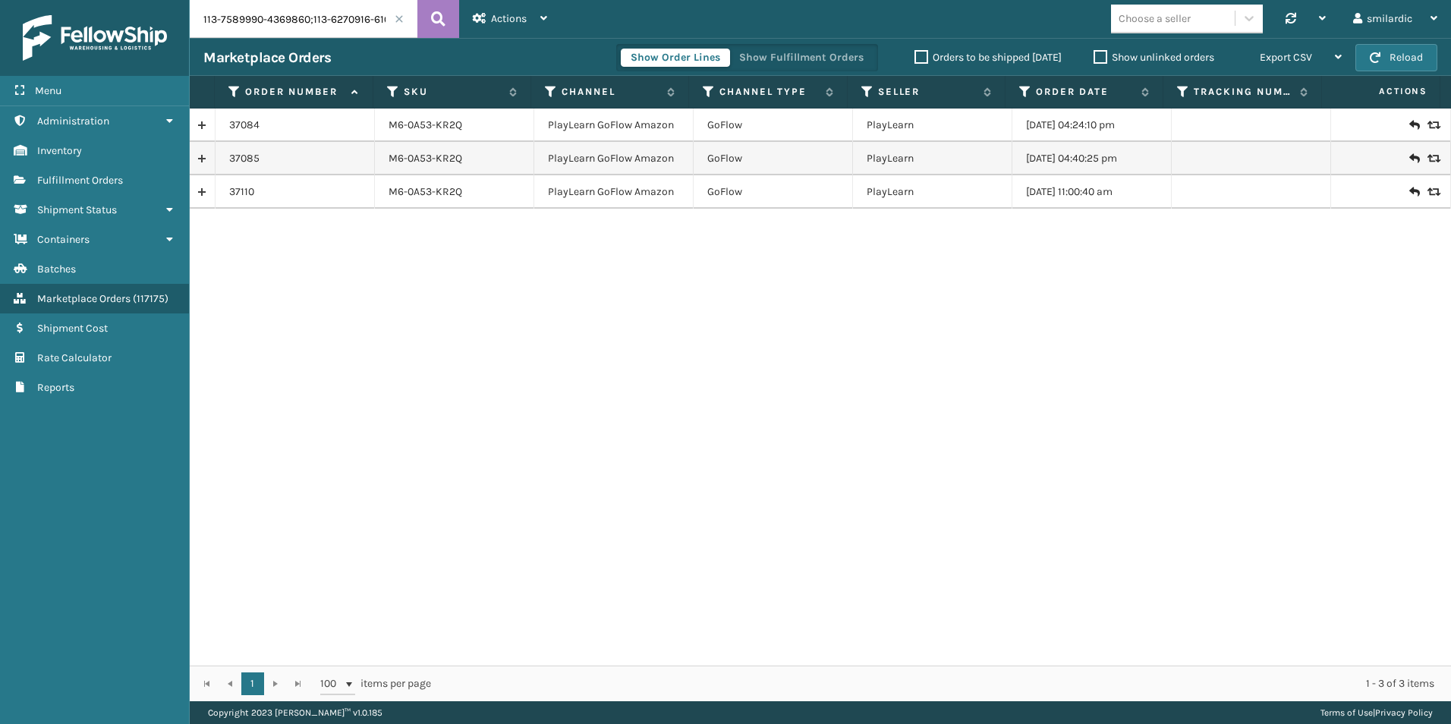
click at [291, 121] on div "37084" at bounding box center [294, 125] width 131 height 15
drag, startPoint x: 291, startPoint y: 121, endPoint x: 226, endPoint y: 126, distance: 64.6
click at [226, 126] on td "37084" at bounding box center [294, 124] width 159 height 33
drag, startPoint x: 226, startPoint y: 126, endPoint x: 351, endPoint y: 136, distance: 125.6
click at [351, 136] on td "37084" at bounding box center [294, 124] width 159 height 33
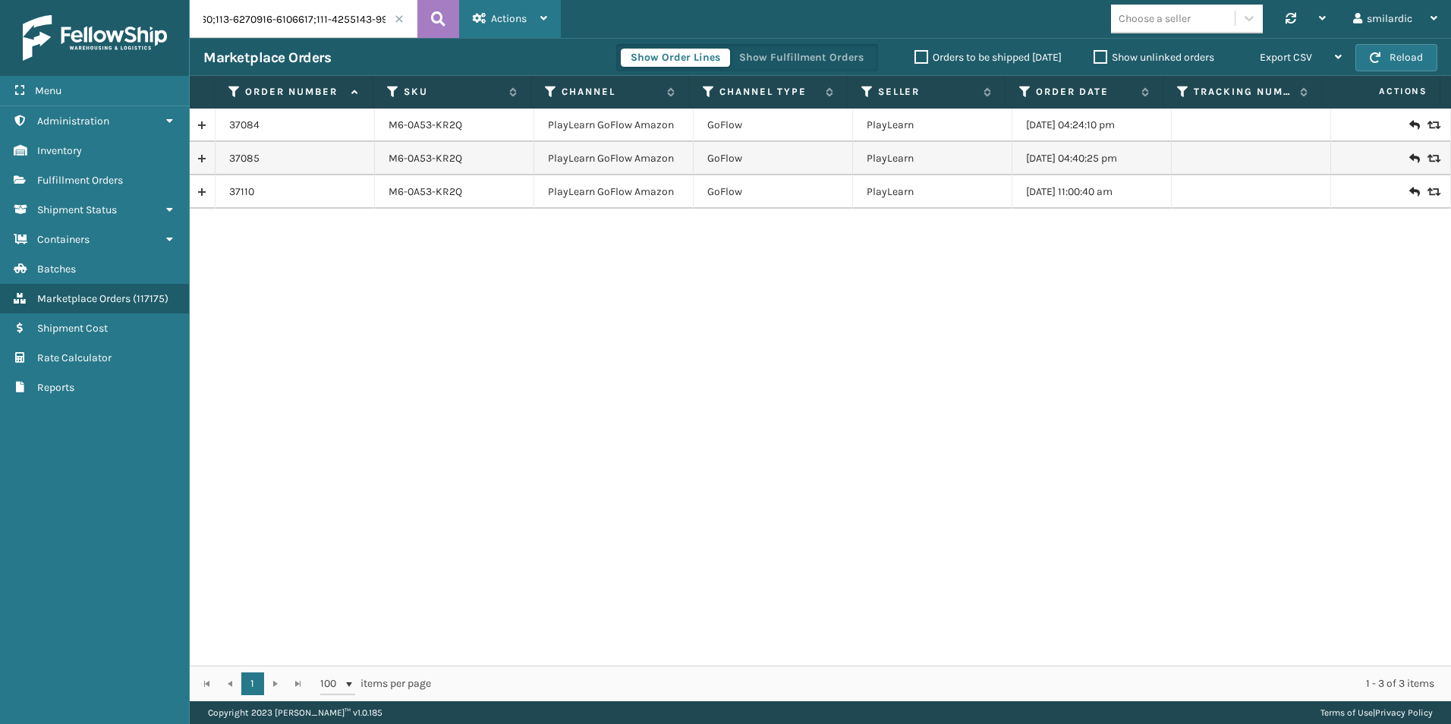
scroll to position [0, 124]
drag, startPoint x: 381, startPoint y: 19, endPoint x: 453, endPoint y: 22, distance: 72.1
click at [453, 22] on div "113-7589990-4369860;113-6270916-6106617;111-4255143-9917833" at bounding box center [324, 19] width 269 height 38
click at [360, 21] on input "113-7589990-4369860;113-6270916-6106617;111-4255143-9917833" at bounding box center [304, 19] width 228 height 38
click at [558, 236] on div "37084 M6-0A53-KR2Q PlayLearn GoFlow Amazon GoFlow PlayLearn [DATE] 04:24:10 pm …" at bounding box center [820, 386] width 1261 height 557
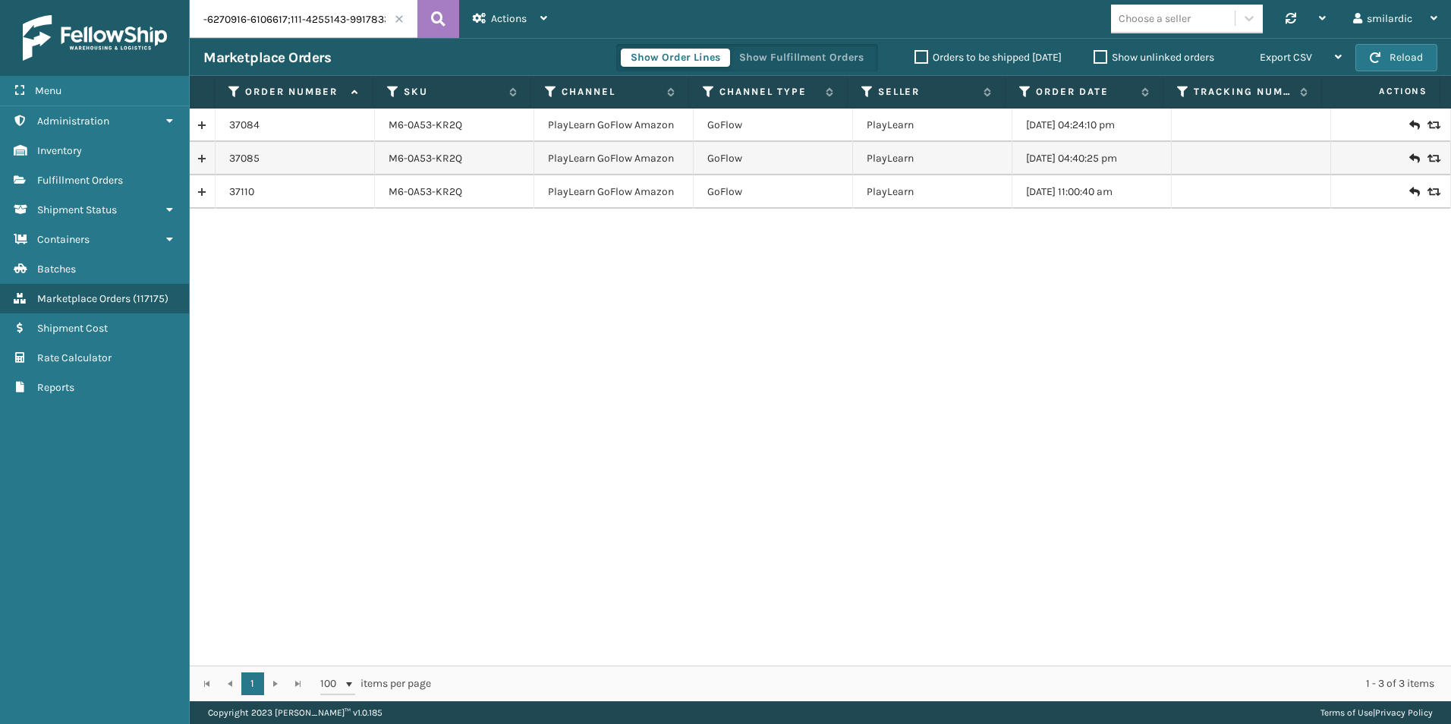
scroll to position [0, 0]
click at [510, 27] on div "Actions" at bounding box center [510, 19] width 74 height 38
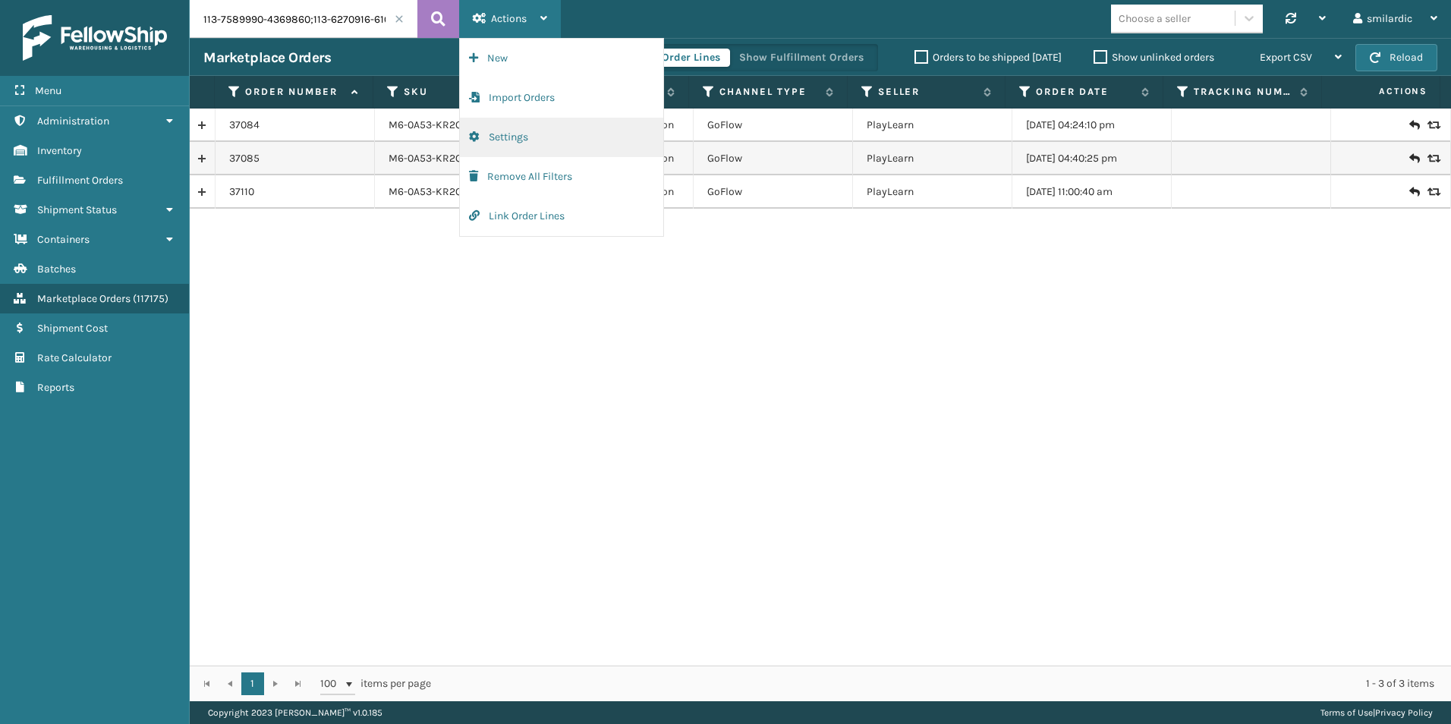
click at [538, 122] on button "Settings" at bounding box center [561, 137] width 203 height 39
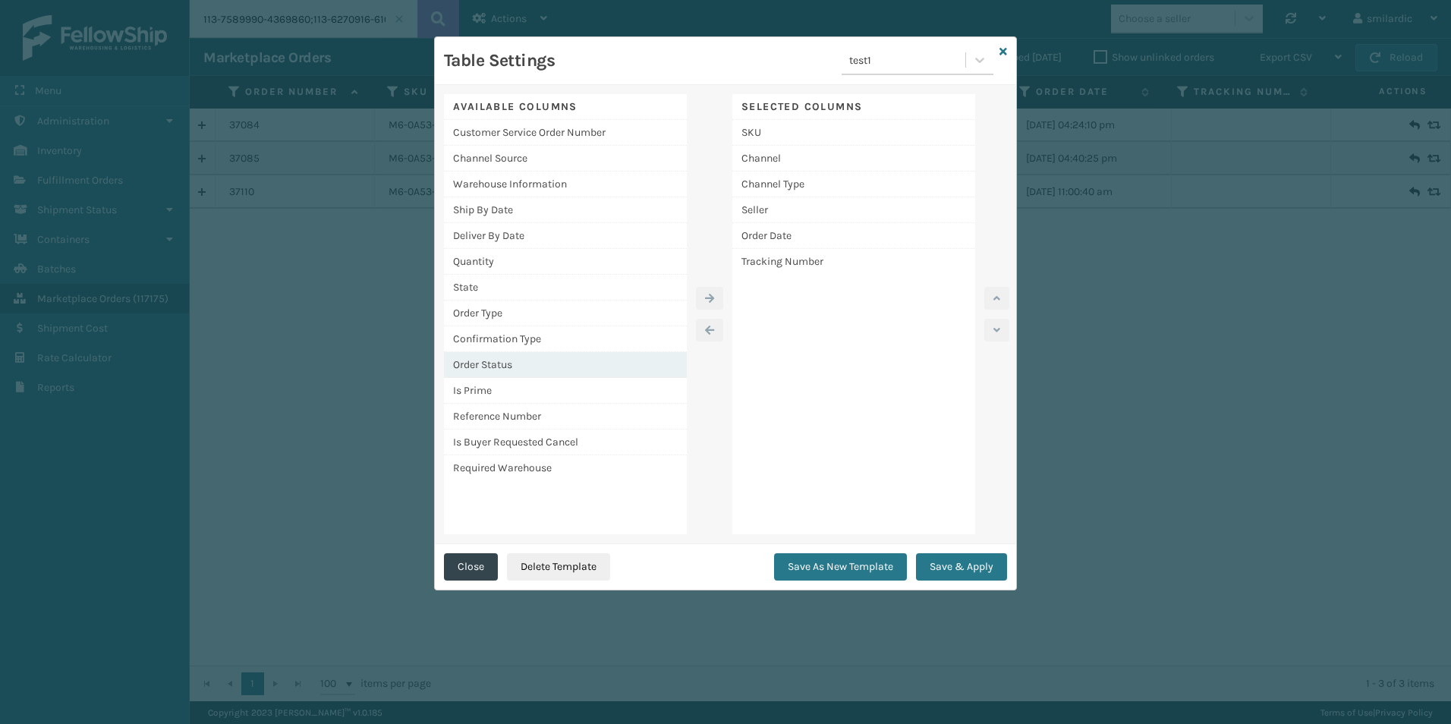
click at [588, 360] on div "Order Status" at bounding box center [565, 365] width 243 height 26
click at [709, 298] on icon "button" at bounding box center [709, 298] width 9 height 11
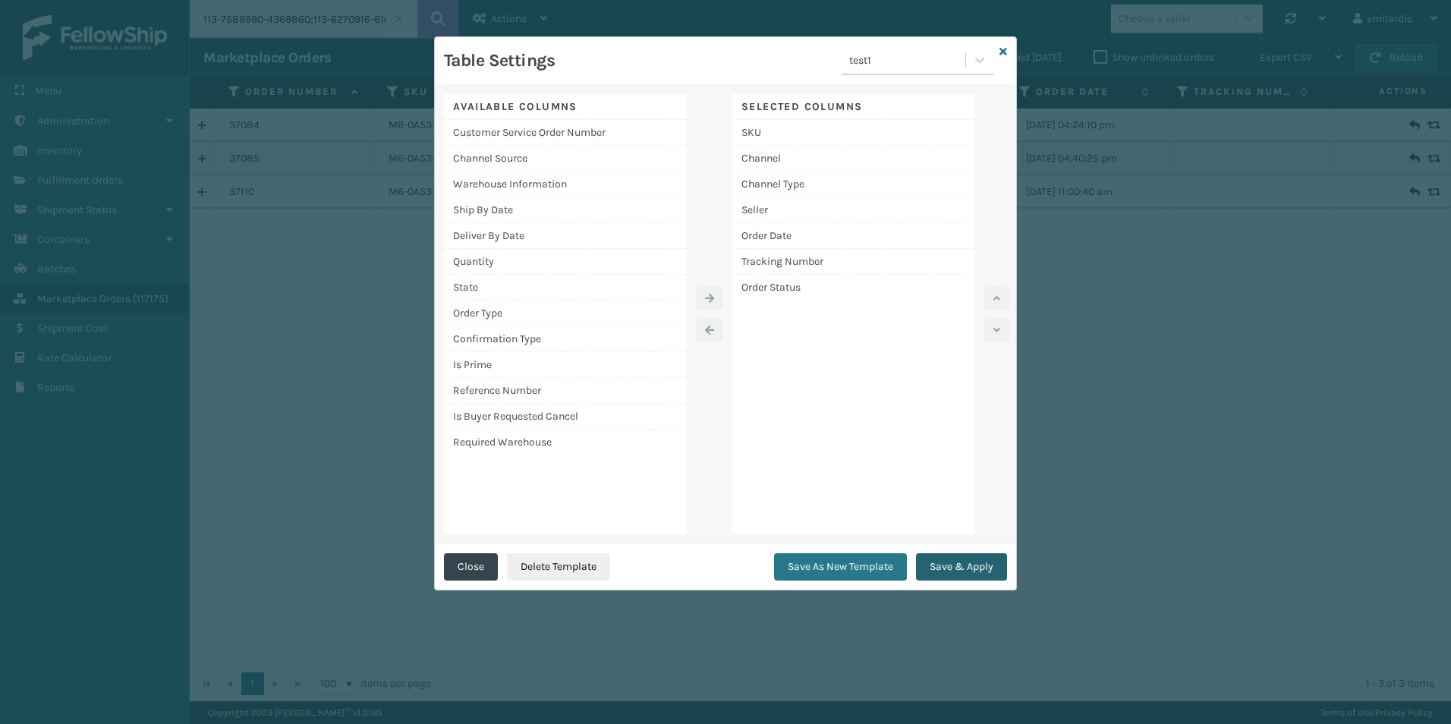
click at [988, 577] on button "Save & Apply" at bounding box center [961, 566] width 91 height 27
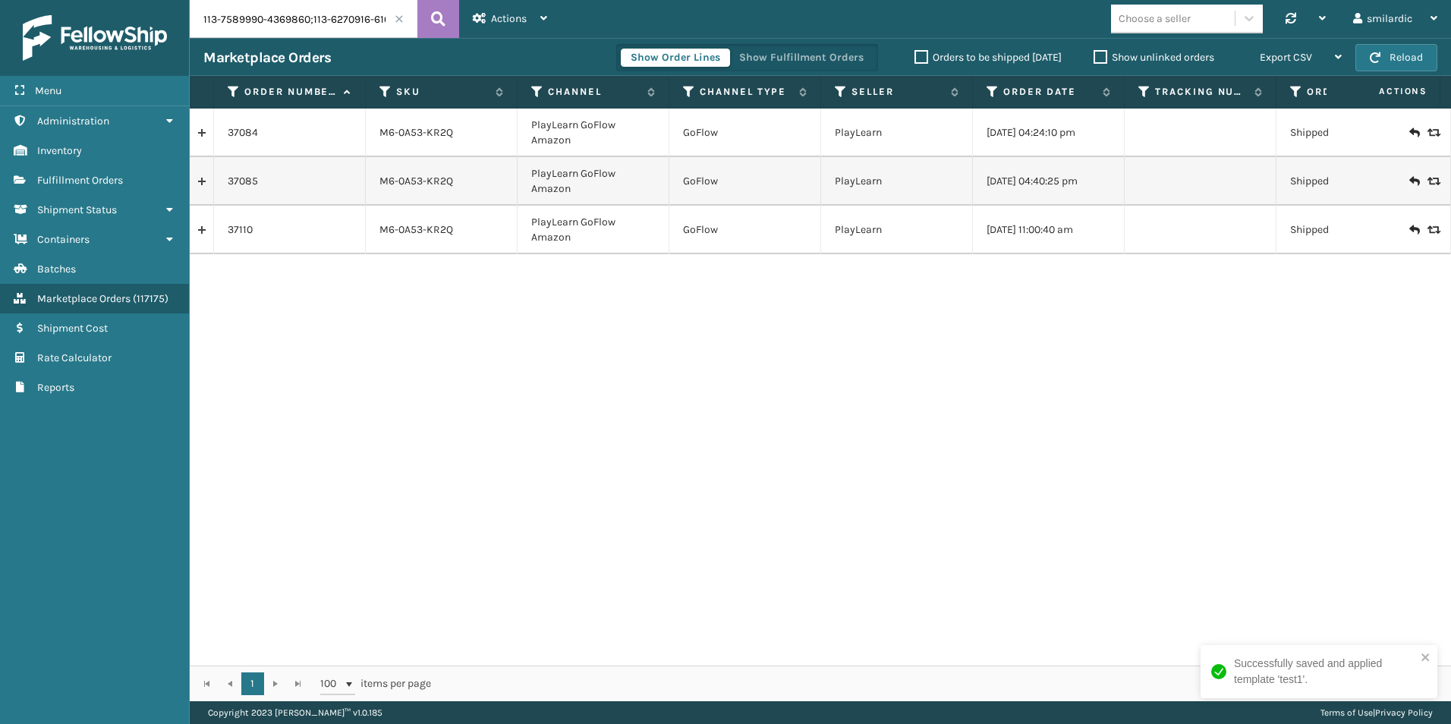
drag, startPoint x: 910, startPoint y: 420, endPoint x: 750, endPoint y: 367, distance: 168.7
drag, startPoint x: 514, startPoint y: 13, endPoint x: 509, endPoint y: 36, distance: 23.4
click at [515, 13] on span "Actions" at bounding box center [509, 18] width 36 height 13
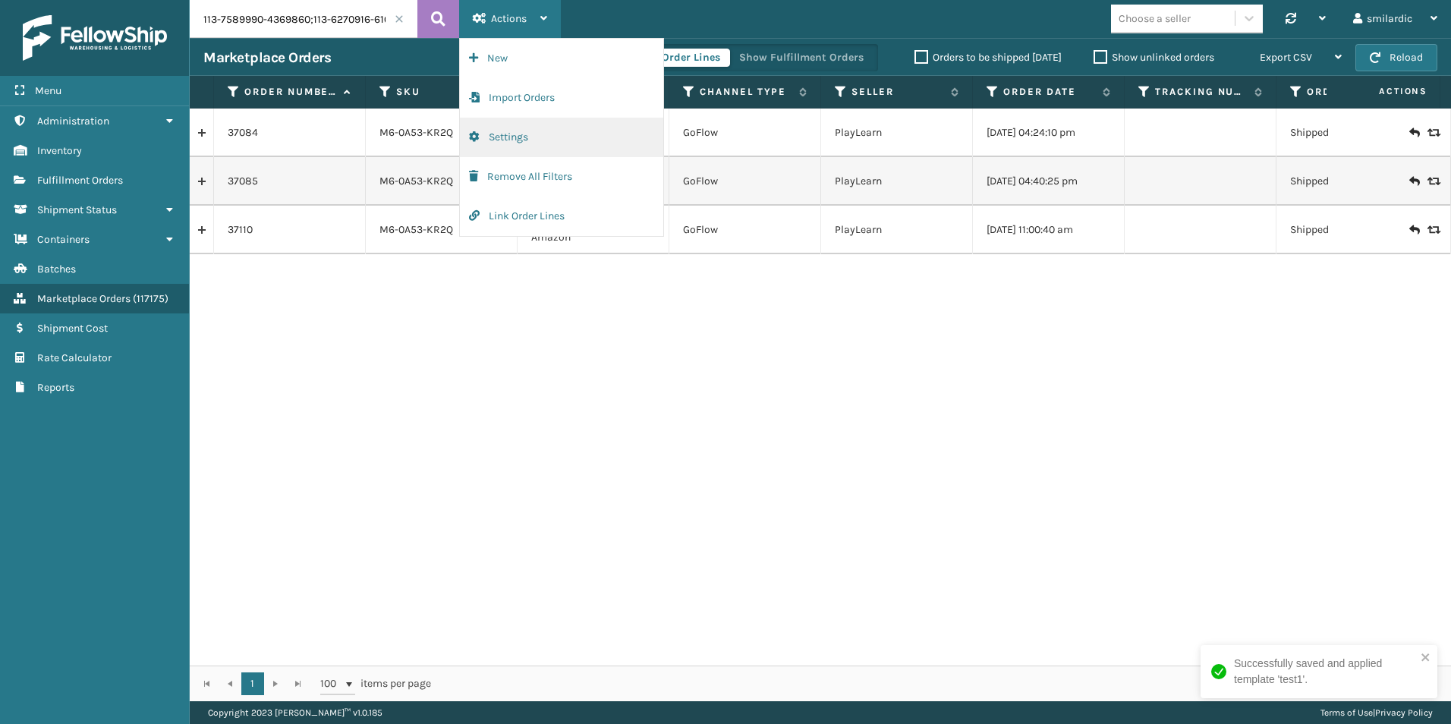
click at [542, 128] on button "Settings" at bounding box center [561, 137] width 203 height 39
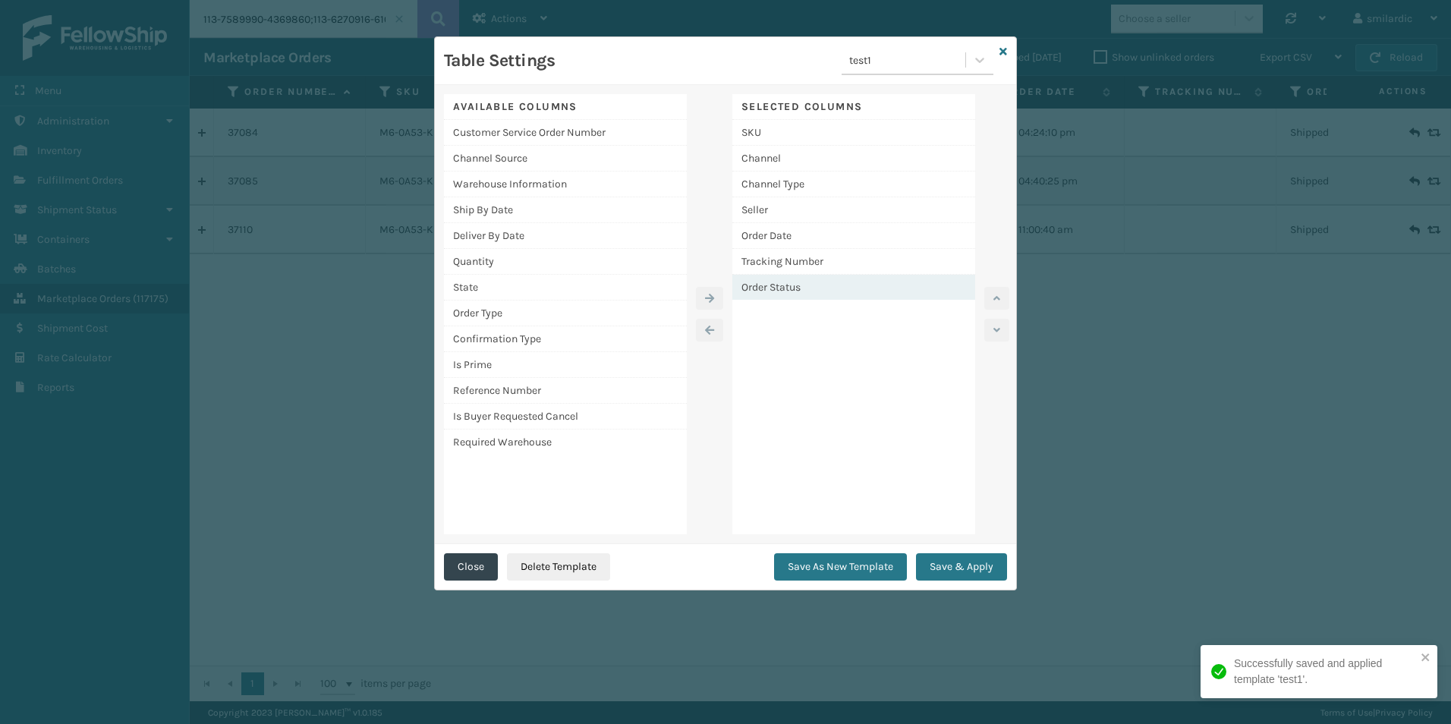
click at [810, 281] on div "Order Status" at bounding box center [853, 287] width 243 height 25
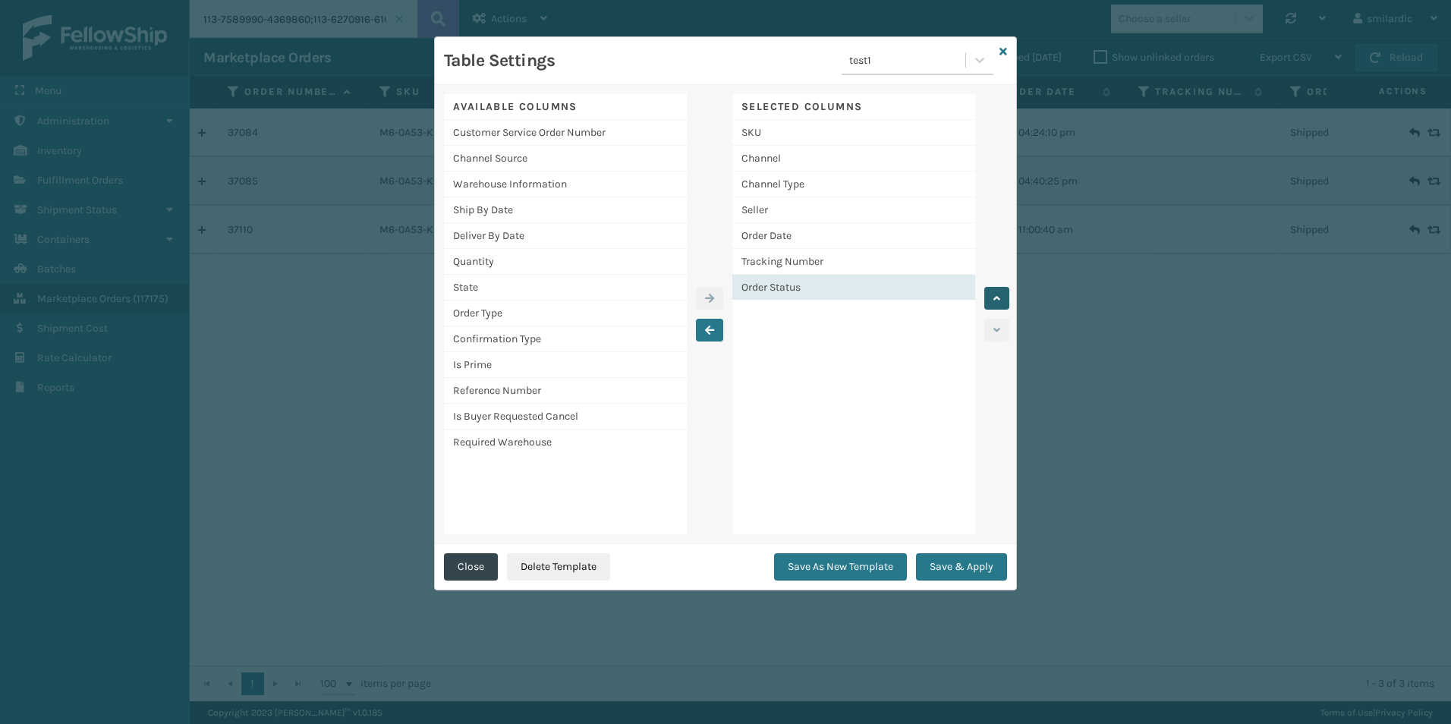
click at [989, 303] on button "button" at bounding box center [996, 298] width 25 height 23
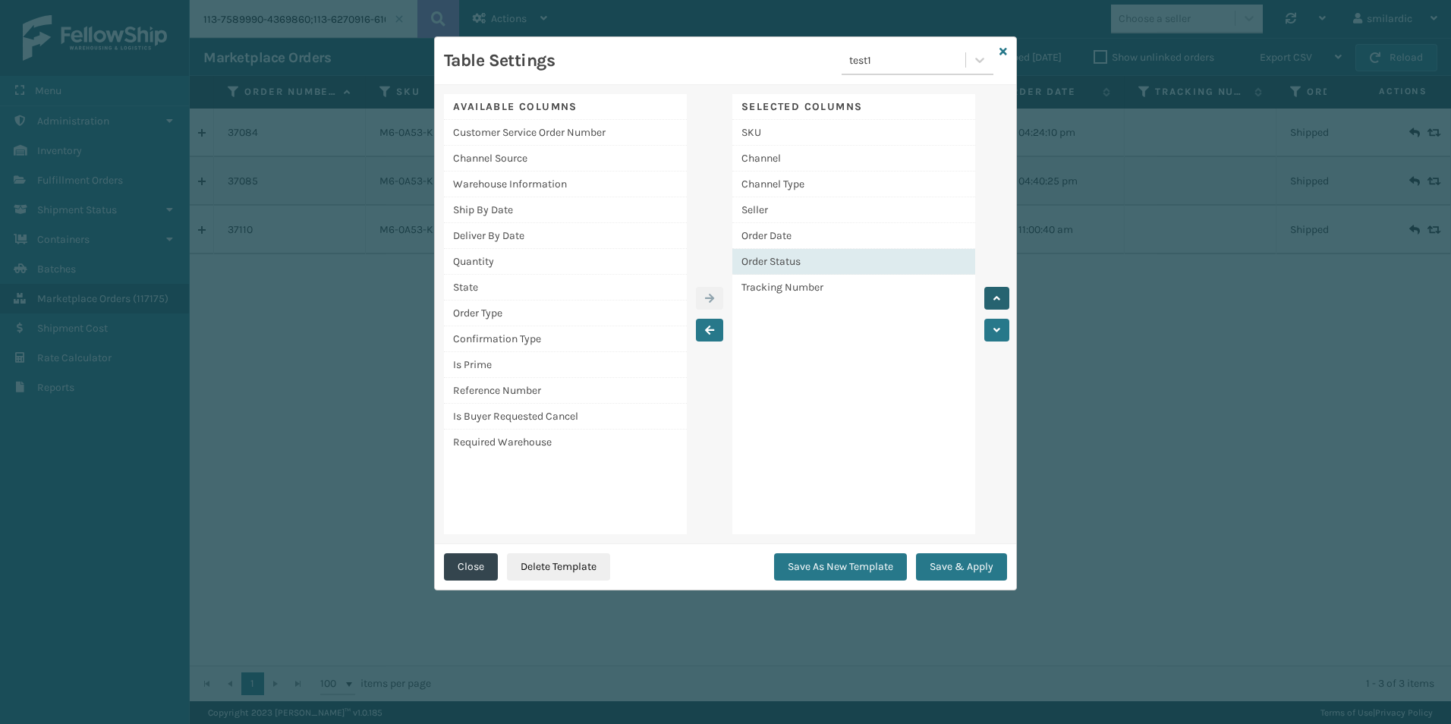
click at [989, 303] on button "button" at bounding box center [996, 298] width 25 height 23
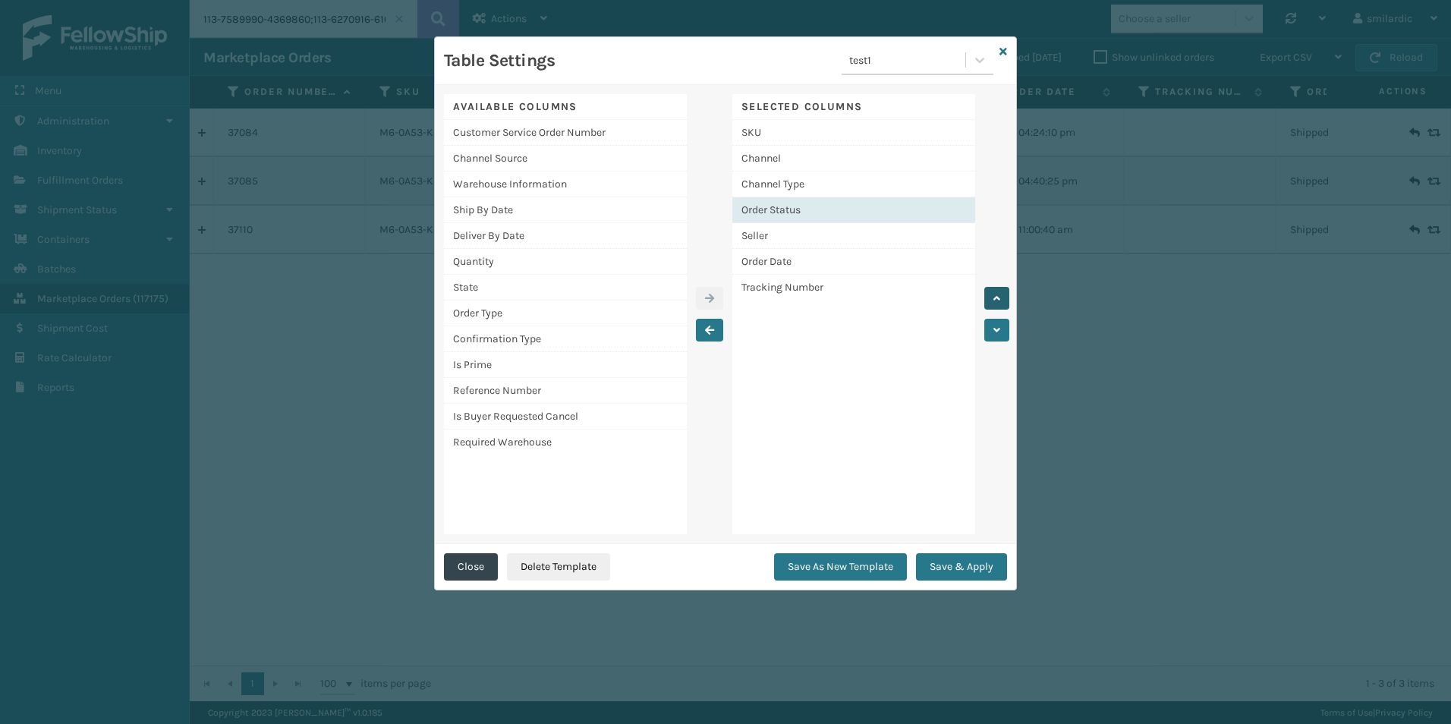
click at [989, 303] on button "button" at bounding box center [996, 298] width 25 height 23
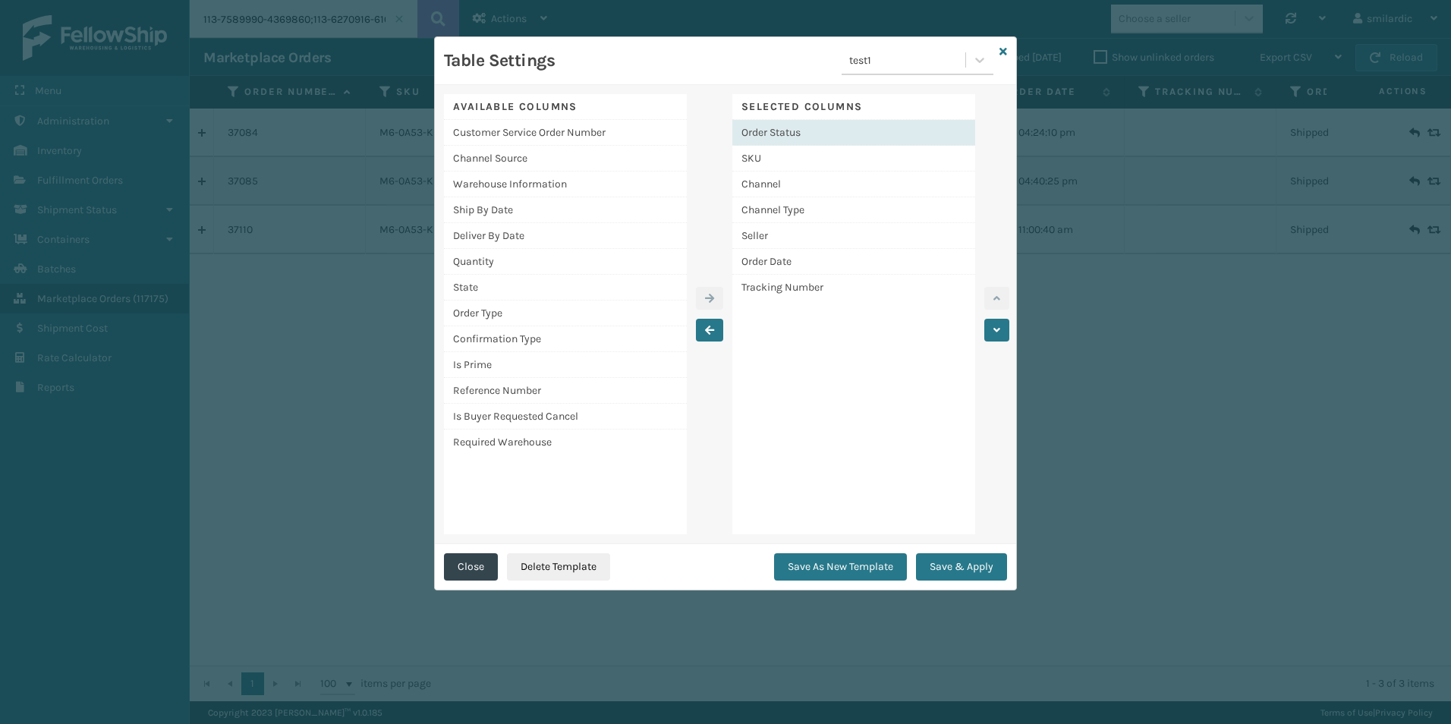
click at [804, 131] on div "Order Status" at bounding box center [853, 133] width 243 height 26
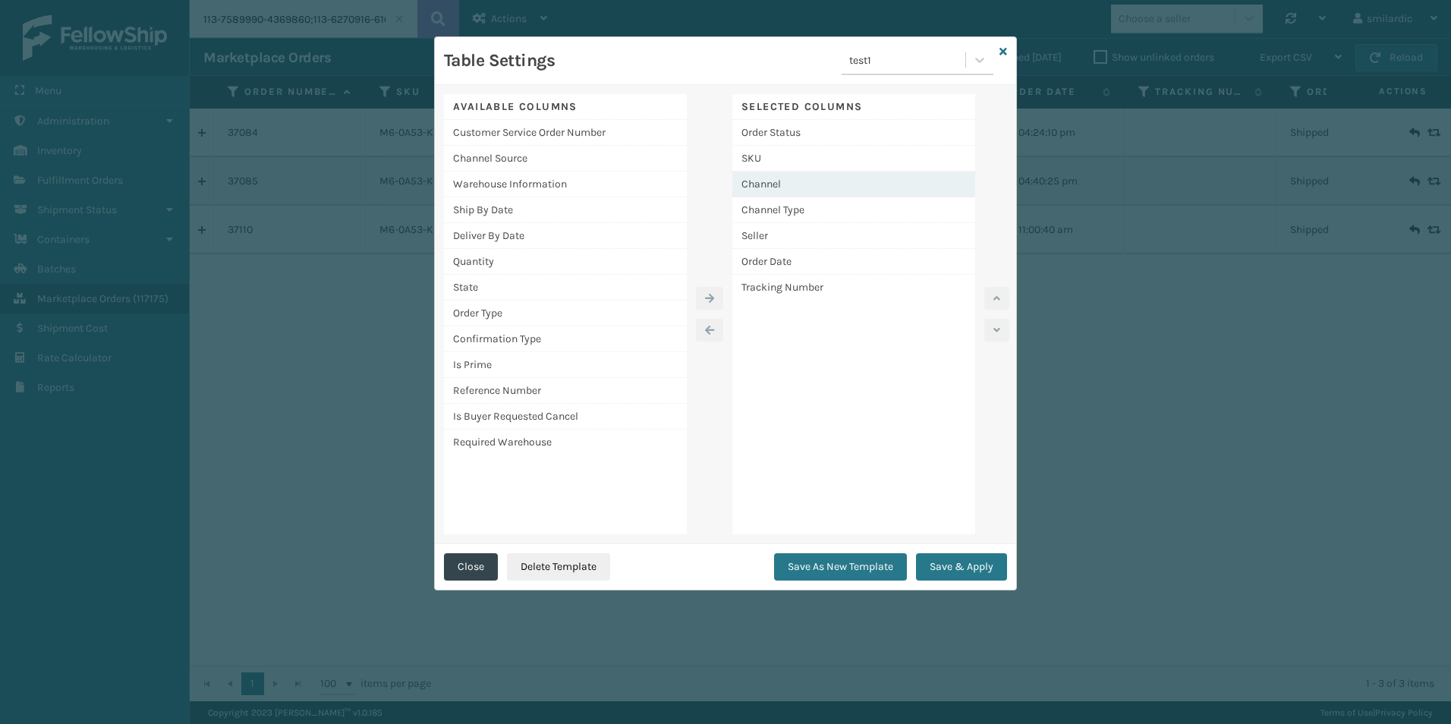
click at [819, 179] on div "Channel" at bounding box center [853, 184] width 243 height 26
click at [1002, 297] on button "button" at bounding box center [996, 298] width 25 height 23
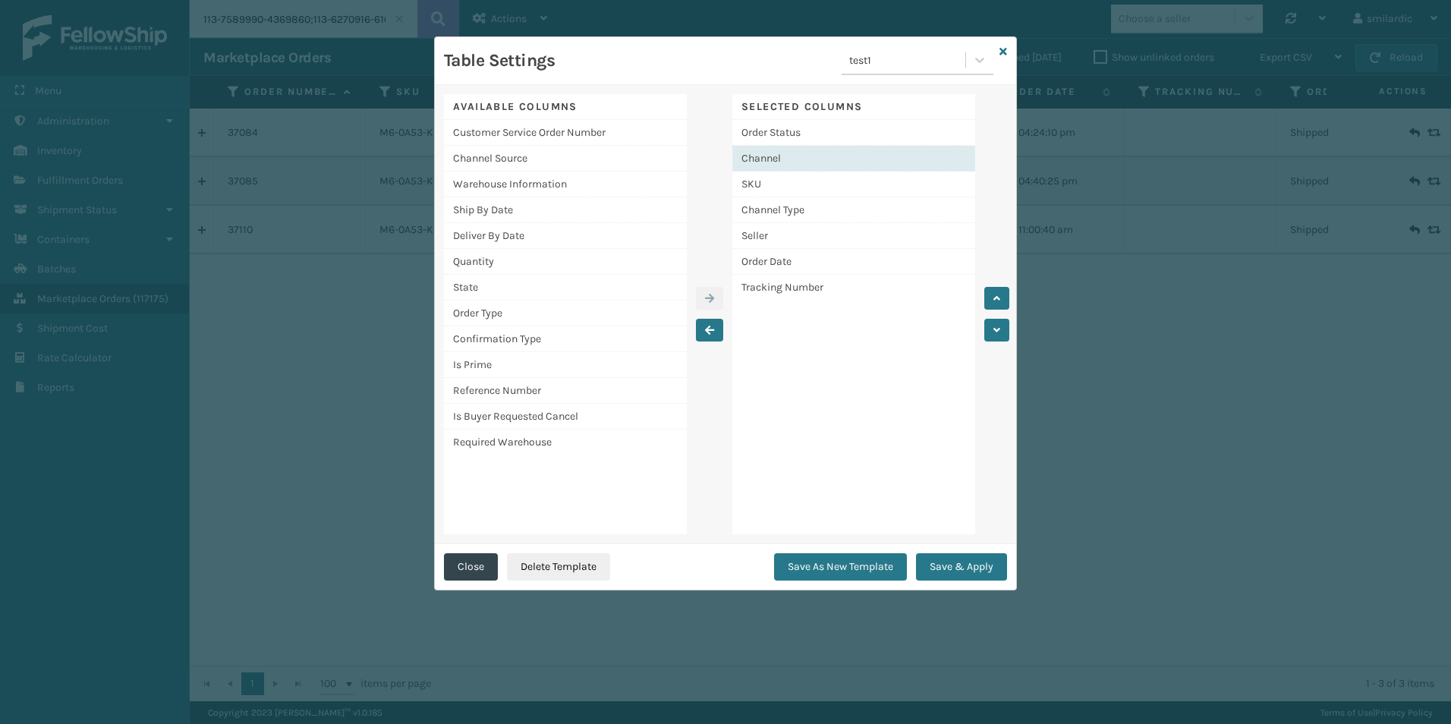
click at [839, 159] on div "Channel" at bounding box center [853, 159] width 243 height 26
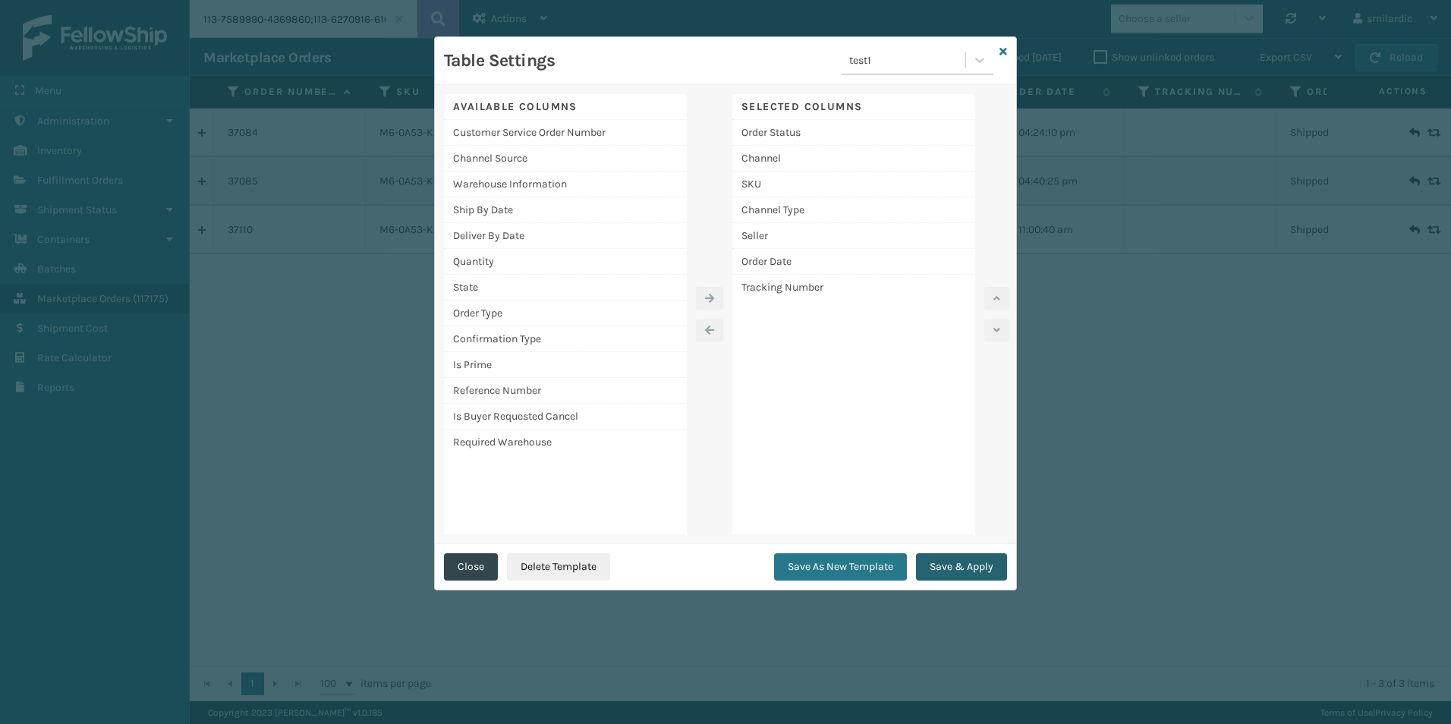
click at [957, 575] on button "Save & Apply" at bounding box center [961, 566] width 91 height 27
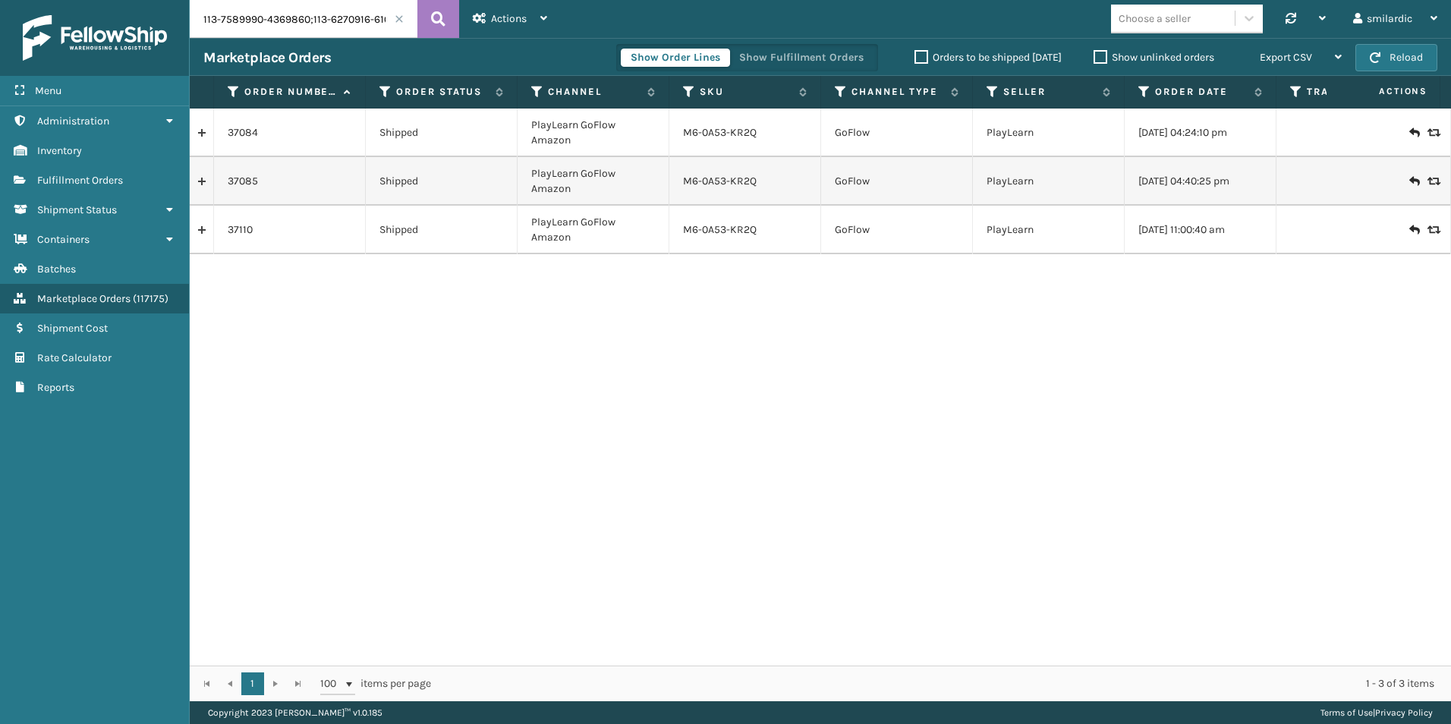
drag, startPoint x: 200, startPoint y: 20, endPoint x: 310, endPoint y: 19, distance: 110.0
click at [310, 19] on input "113-7589990-4369860;113-6270916-6106617;111-4255143-9917833" at bounding box center [304, 19] width 228 height 38
drag, startPoint x: 272, startPoint y: 130, endPoint x: 224, endPoint y: 130, distance: 47.8
click at [224, 130] on td "37084" at bounding box center [290, 132] width 152 height 49
copy link "37084"
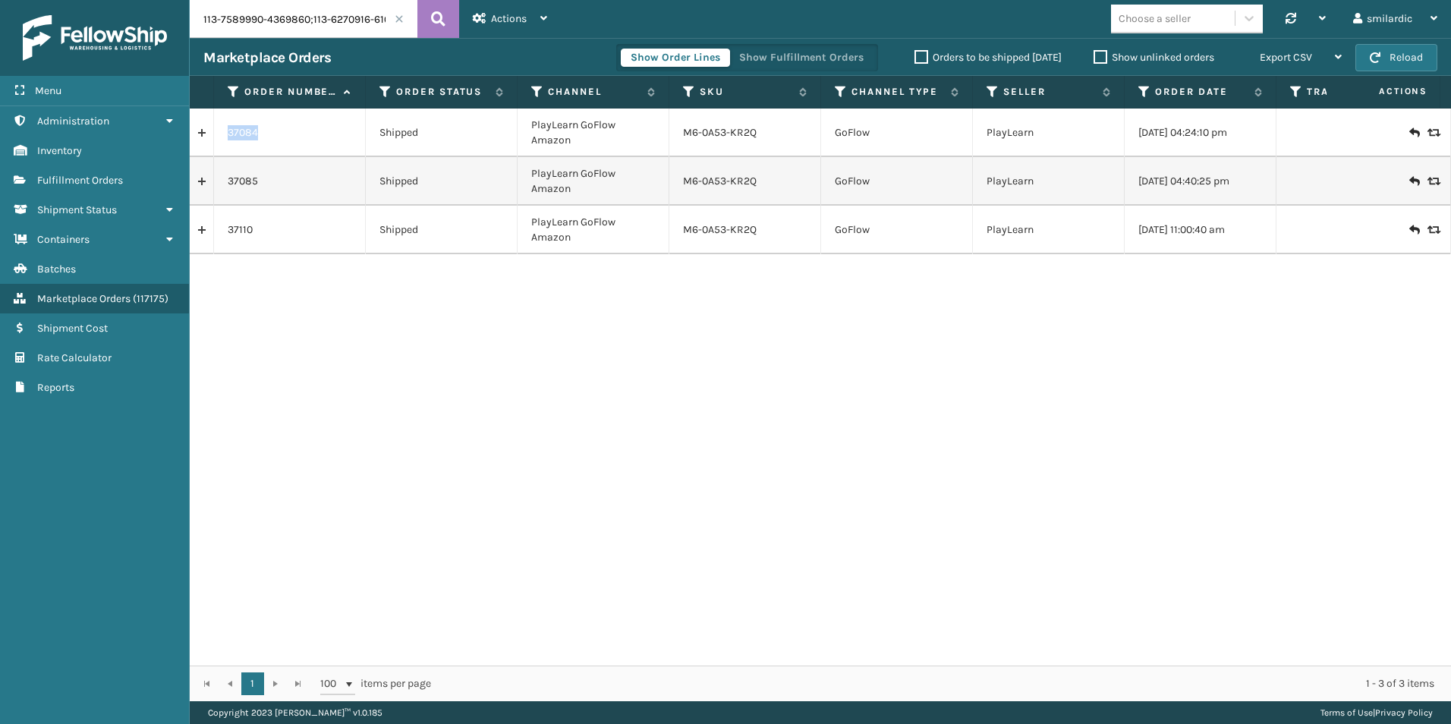
click at [292, 132] on div "37084" at bounding box center [290, 132] width 124 height 15
drag, startPoint x: 267, startPoint y: 137, endPoint x: 229, endPoint y: 138, distance: 38.0
click at [229, 138] on div "37084" at bounding box center [290, 132] width 124 height 15
copy link "37084"
drag, startPoint x: 279, startPoint y: 178, endPoint x: 228, endPoint y: 187, distance: 52.4
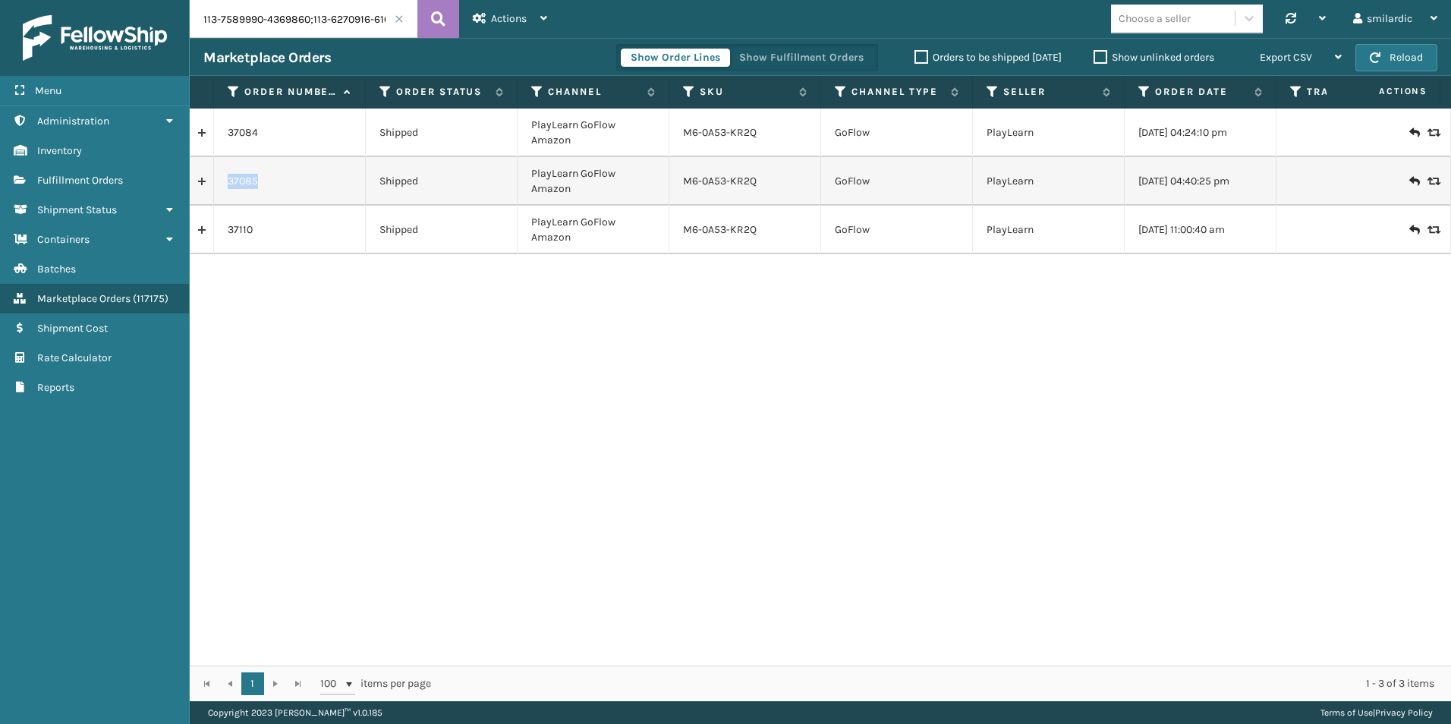
click at [228, 187] on div "37085" at bounding box center [290, 181] width 124 height 15
copy link "37085"
drag, startPoint x: 256, startPoint y: 231, endPoint x: 219, endPoint y: 230, distance: 36.4
click at [219, 230] on td "37110" at bounding box center [290, 230] width 152 height 49
copy link "37110"
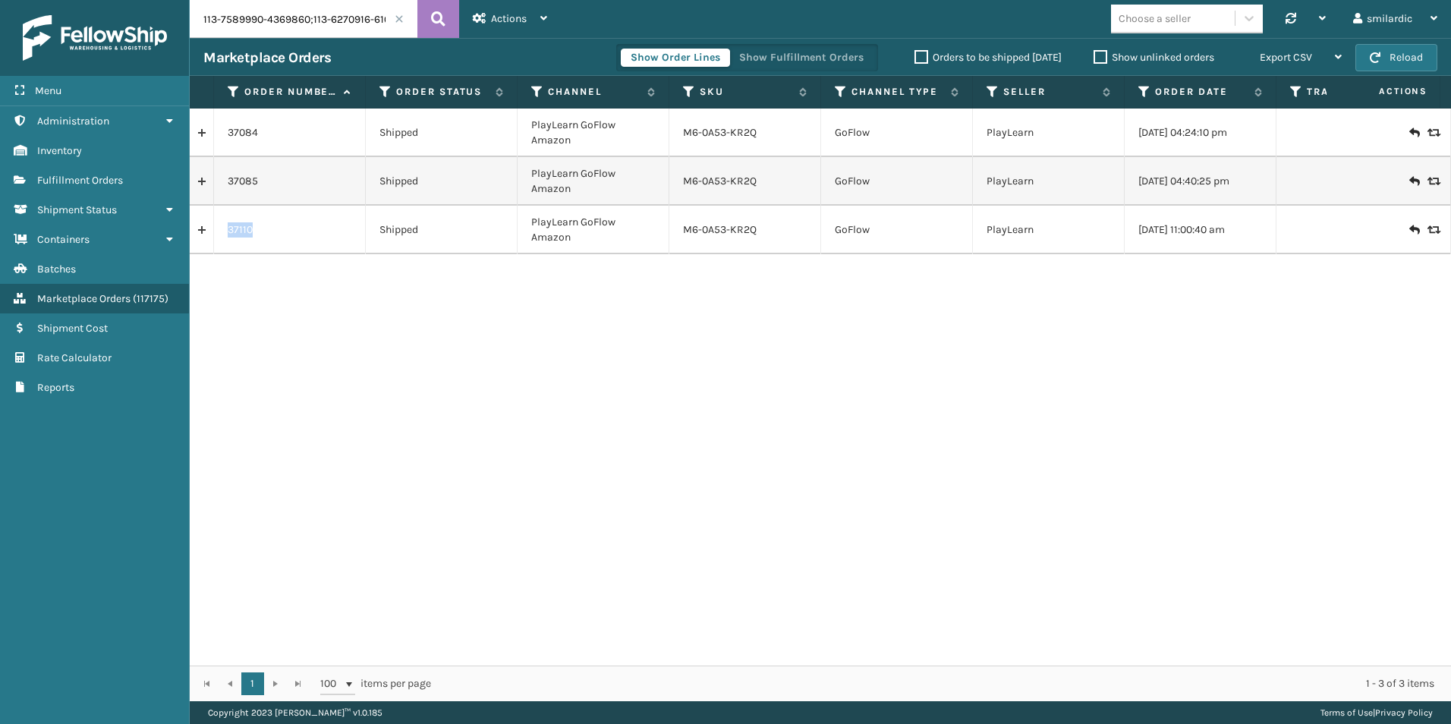
click at [201, 237] on link at bounding box center [202, 230] width 24 height 24
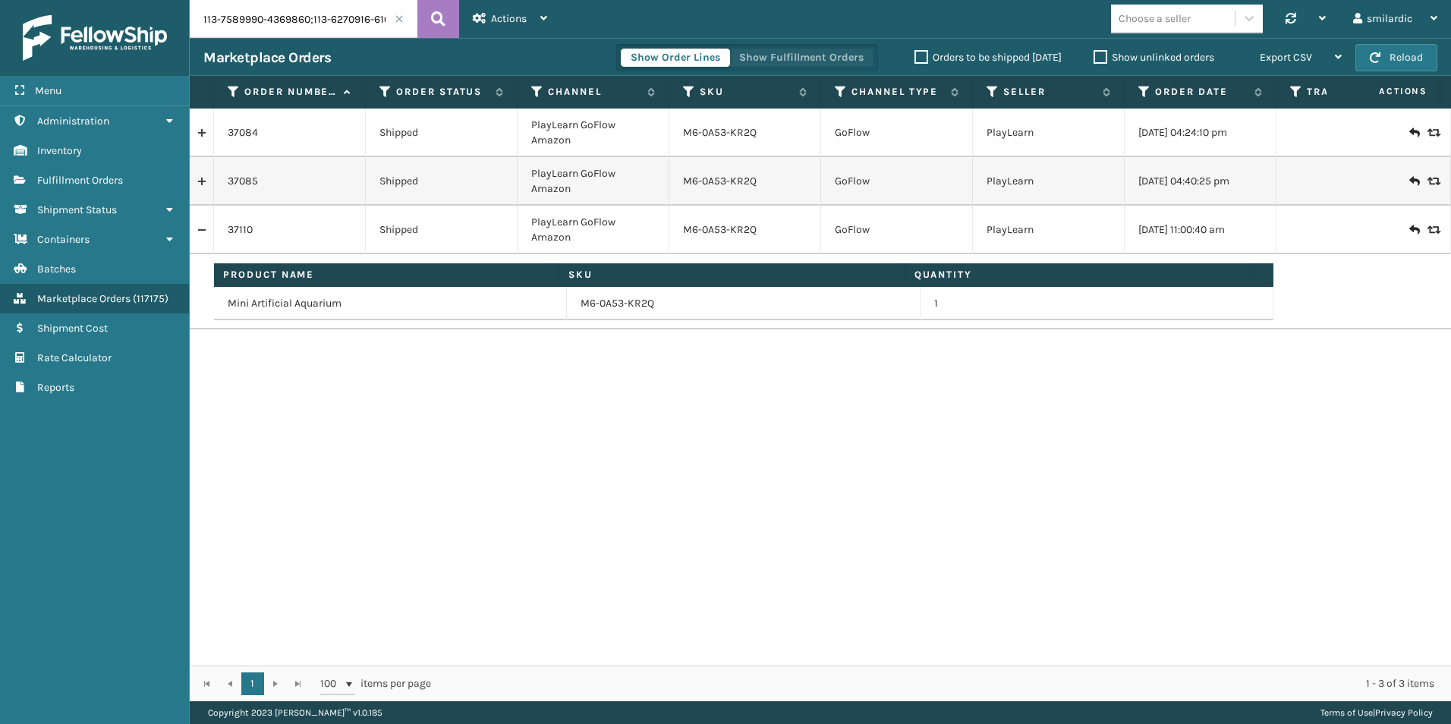
click at [844, 55] on button "Show Fulfillment Orders" at bounding box center [801, 58] width 144 height 18
